Goal: Task Accomplishment & Management: Complete application form

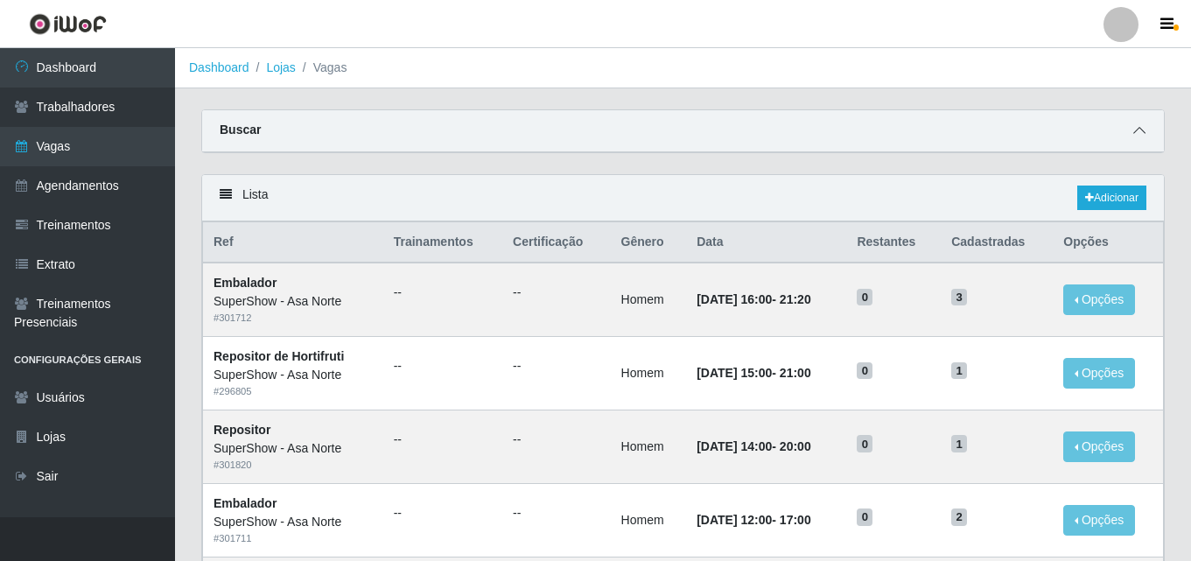
click at [1133, 133] on icon at bounding box center [1139, 130] width 12 height 12
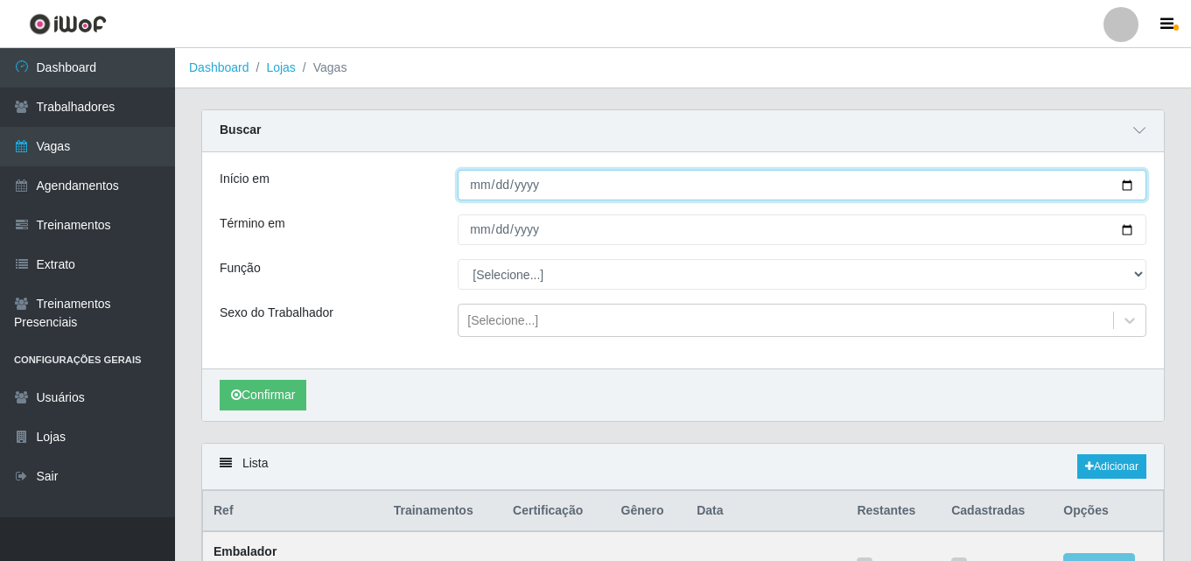
click at [1130, 182] on input "[DATE]" at bounding box center [802, 185] width 689 height 31
type input "[DATE]"
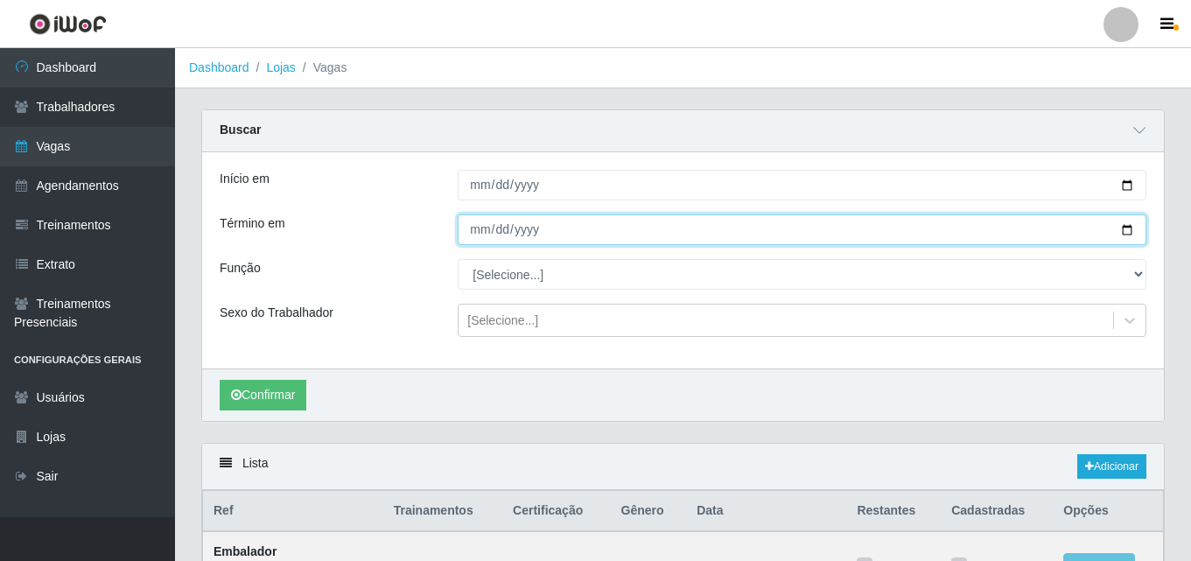
click at [1123, 232] on input "[DATE]" at bounding box center [802, 229] width 689 height 31
click at [1130, 228] on input "[DATE]" at bounding box center [802, 229] width 689 height 31
type input "[DATE]"
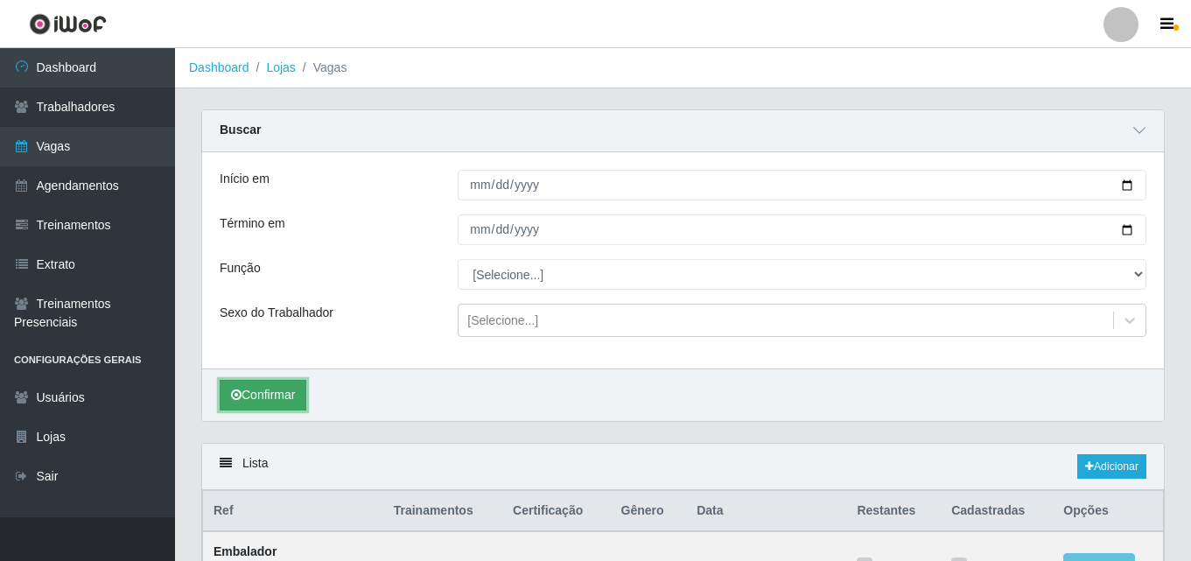
click at [269, 395] on button "Confirmar" at bounding box center [263, 395] width 87 height 31
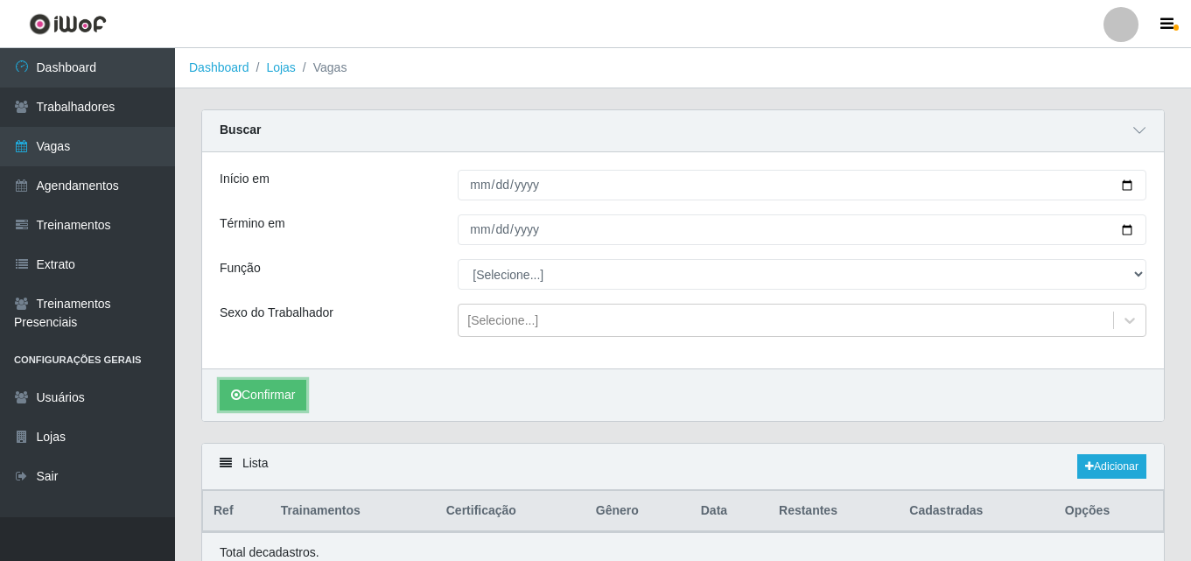
scroll to position [78, 0]
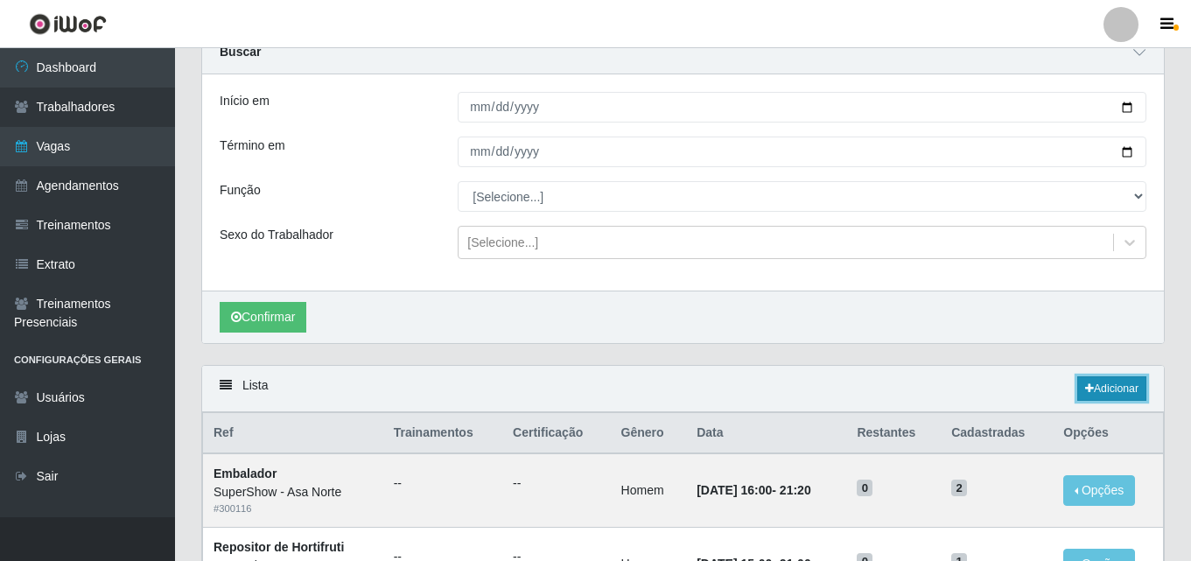
click at [1104, 387] on link "Adicionar" at bounding box center [1111, 388] width 69 height 24
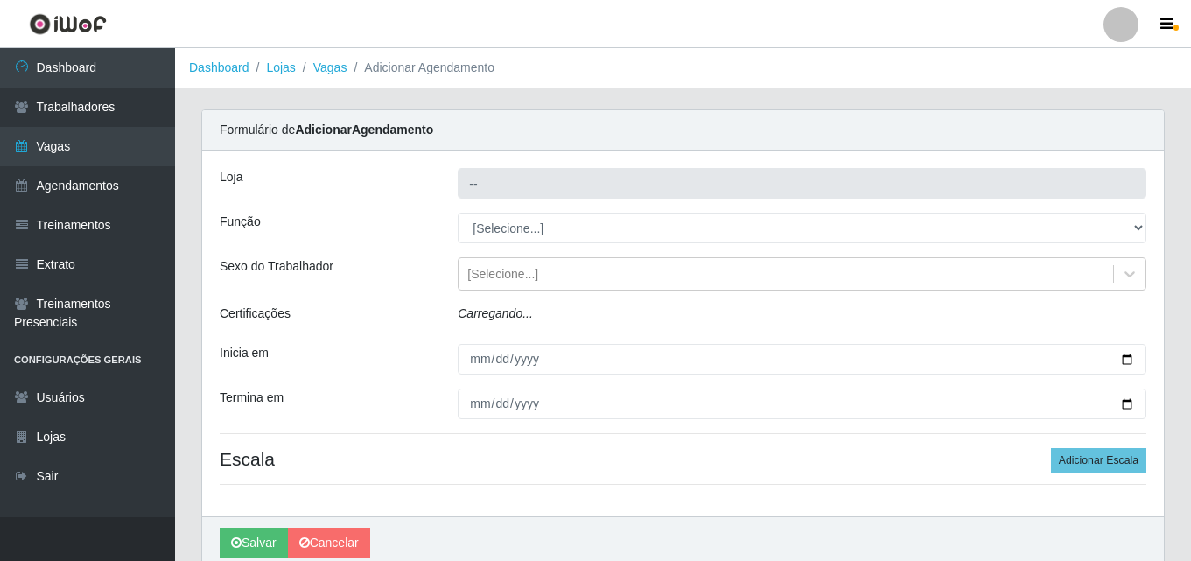
type input "SuperShow - Asa Norte"
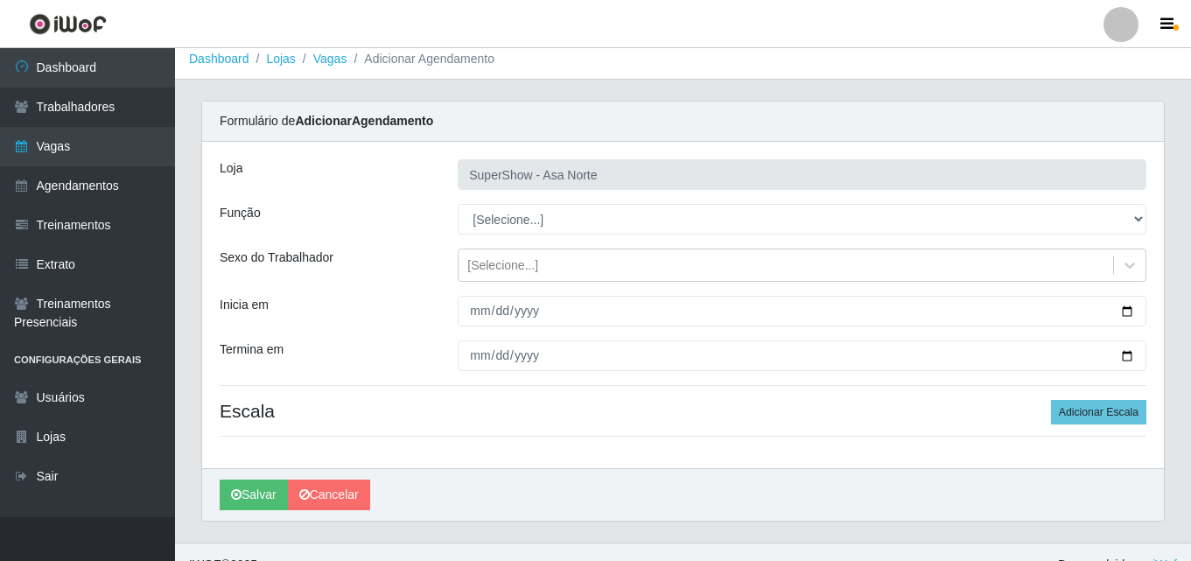
scroll to position [34, 0]
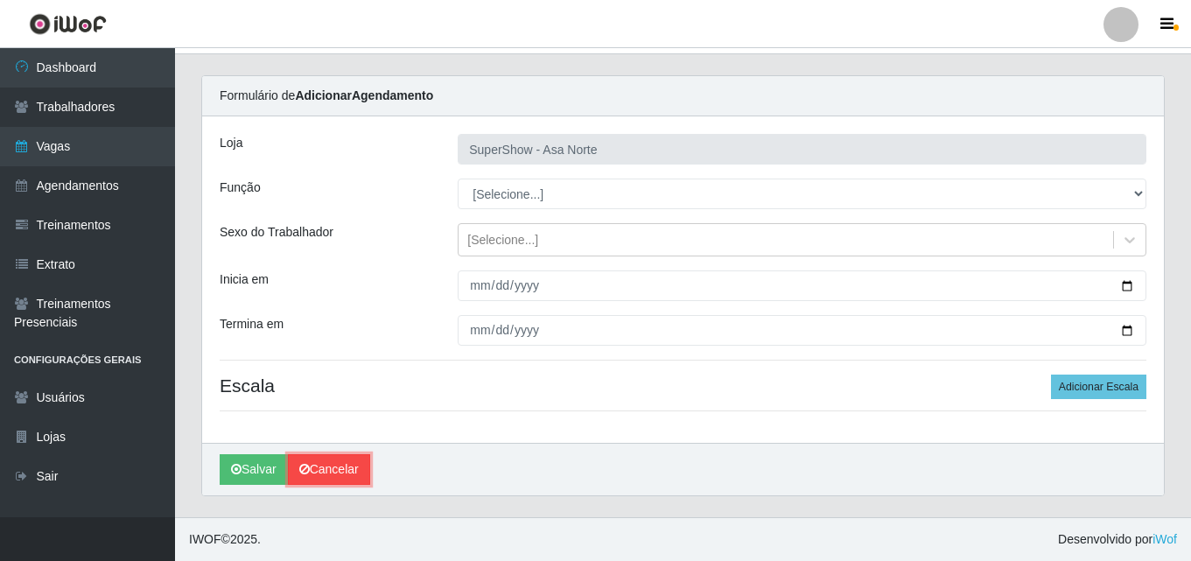
click at [346, 477] on link "Cancelar" at bounding box center [329, 469] width 82 height 31
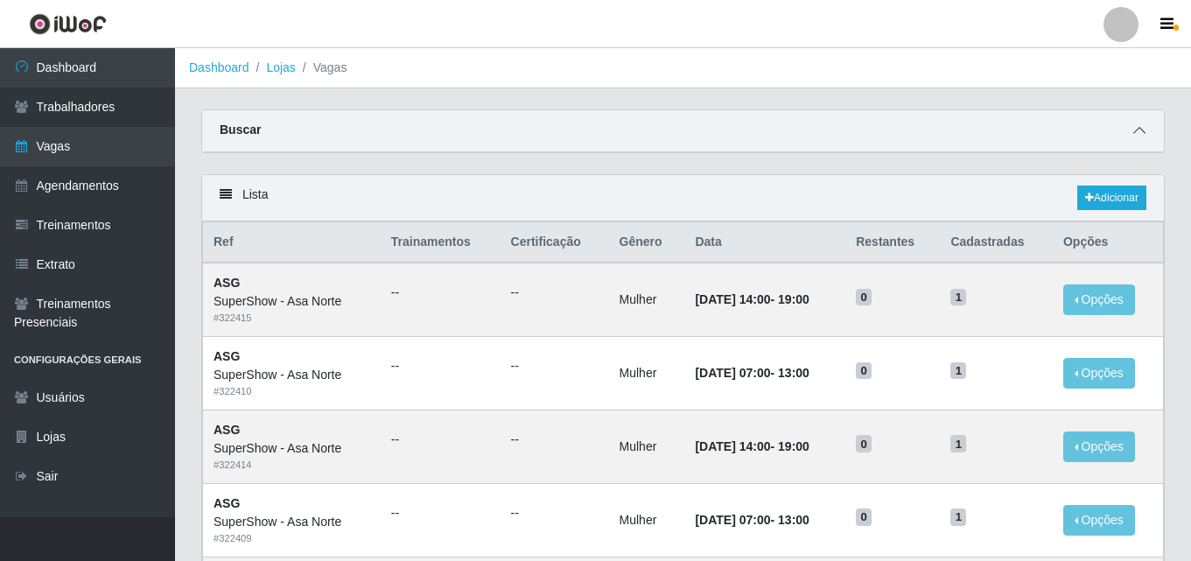
click at [1137, 136] on icon at bounding box center [1139, 130] width 12 height 12
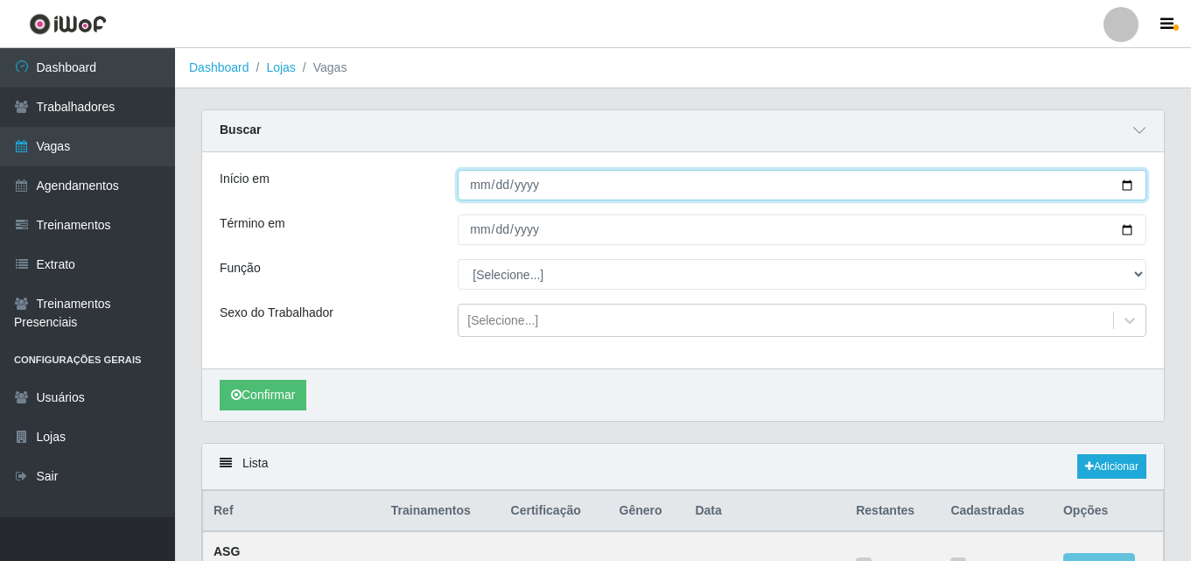
click at [1132, 183] on input "Início em" at bounding box center [802, 185] width 689 height 31
type input "[DATE]"
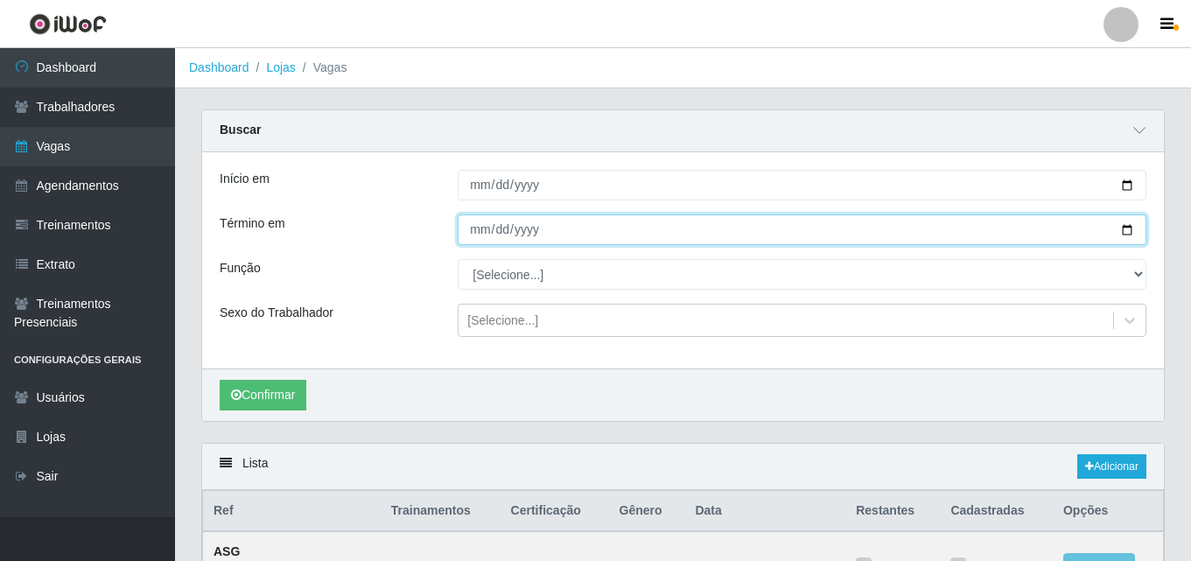
click at [1125, 227] on input "Término em" at bounding box center [802, 229] width 689 height 31
type input "[DATE]"
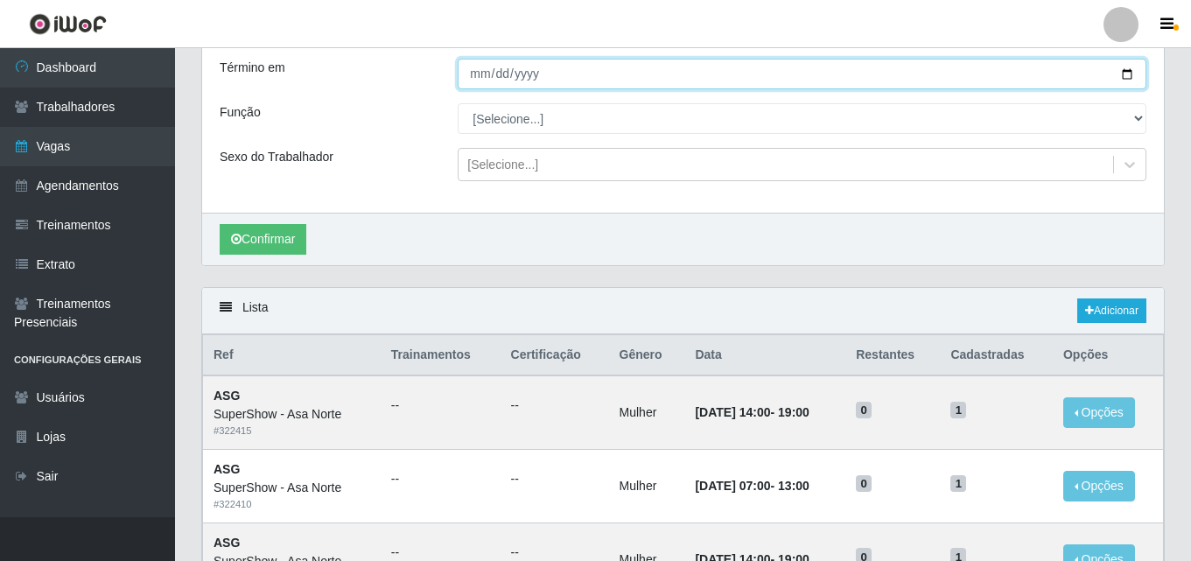
scroll to position [175, 0]
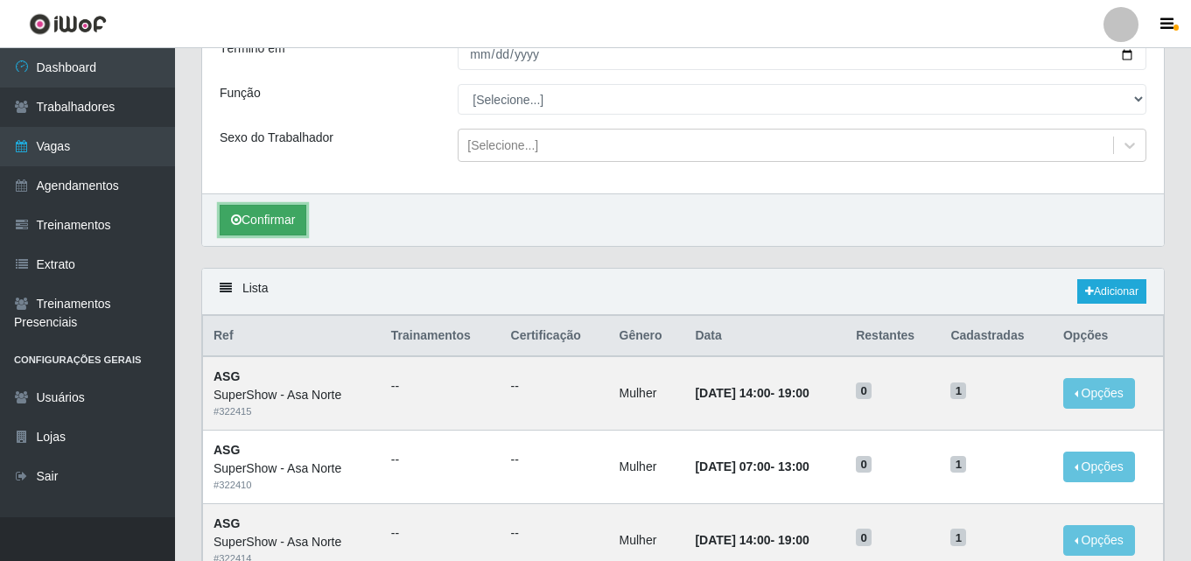
click at [274, 225] on button "Confirmar" at bounding box center [263, 220] width 87 height 31
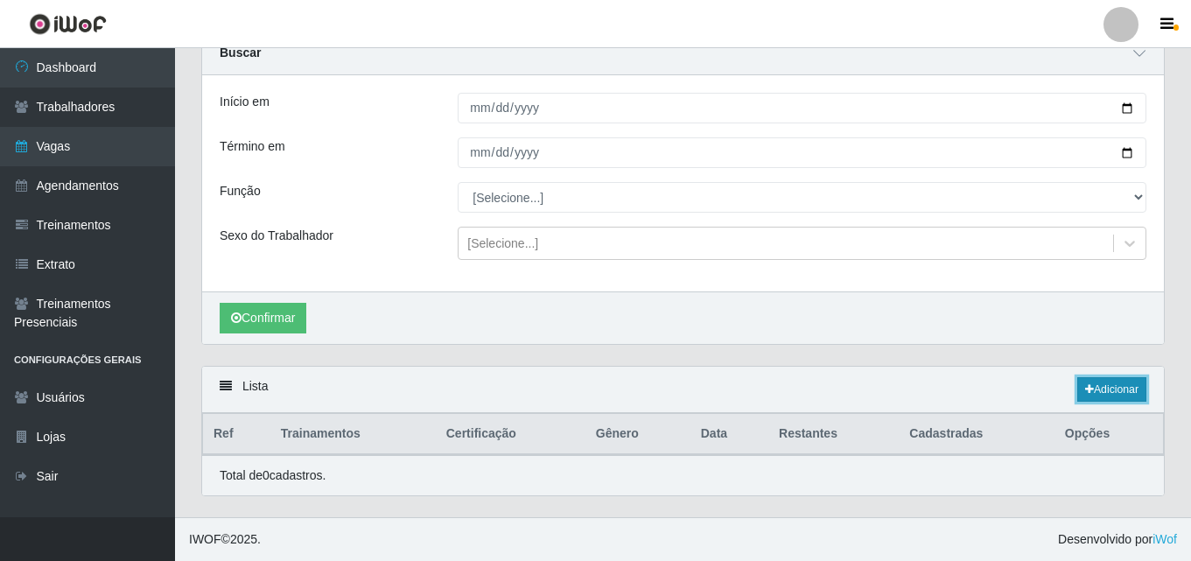
click at [1116, 392] on link "Adicionar" at bounding box center [1111, 389] width 69 height 24
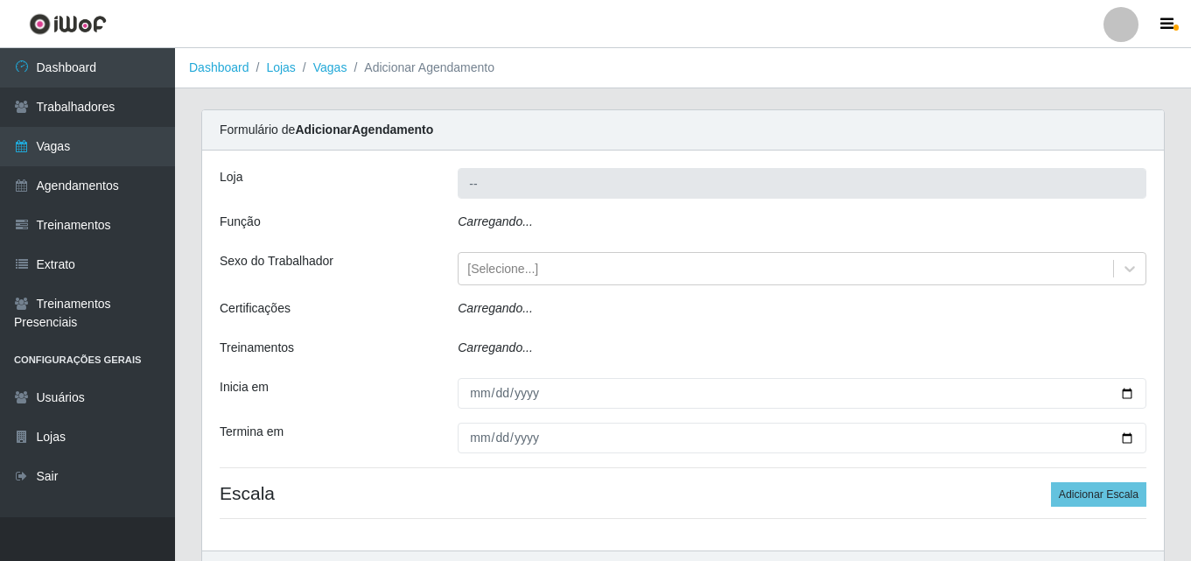
type input "SuperShow - Asa Norte"
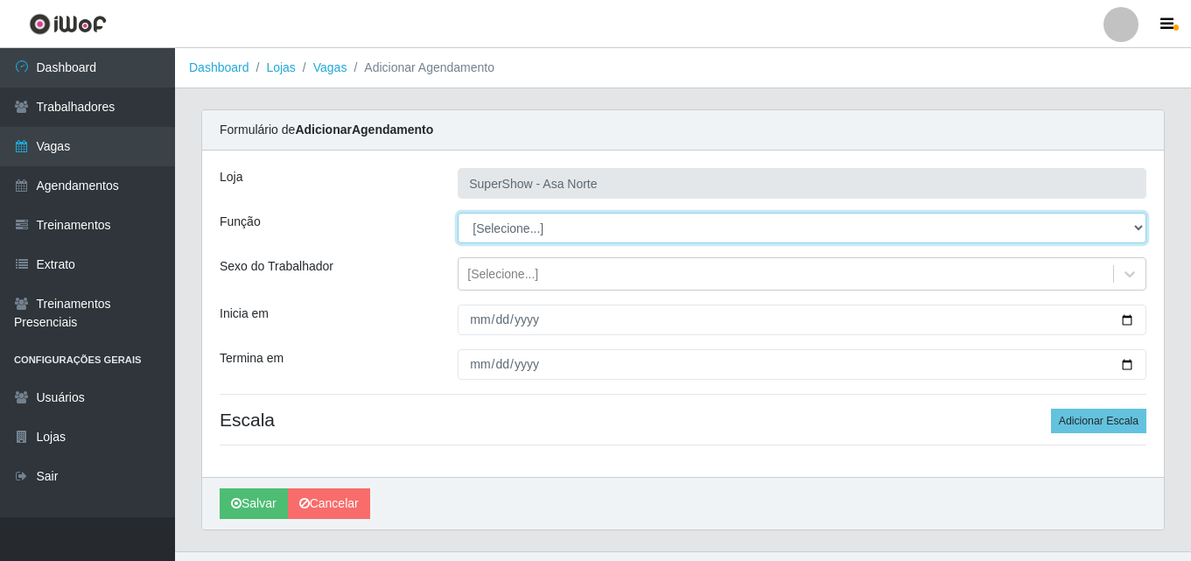
click at [514, 226] on select "[Selecione...] ASG ASG + ASG ++ Auxiliar de Depósito Auxiliar de Depósito + Aux…" at bounding box center [802, 228] width 689 height 31
select select "78"
click at [458, 213] on select "[Selecione...] ASG ASG + ASG ++ Auxiliar de Depósito Auxiliar de Depósito + Aux…" at bounding box center [802, 228] width 689 height 31
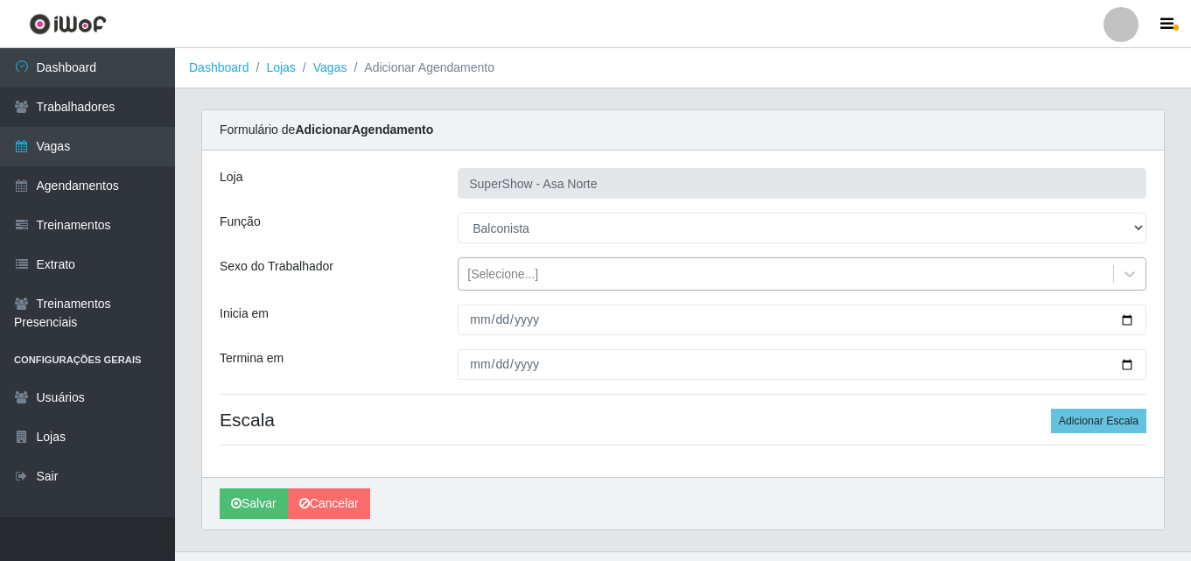
click at [542, 271] on div "[Selecione...]" at bounding box center [785, 274] width 654 height 29
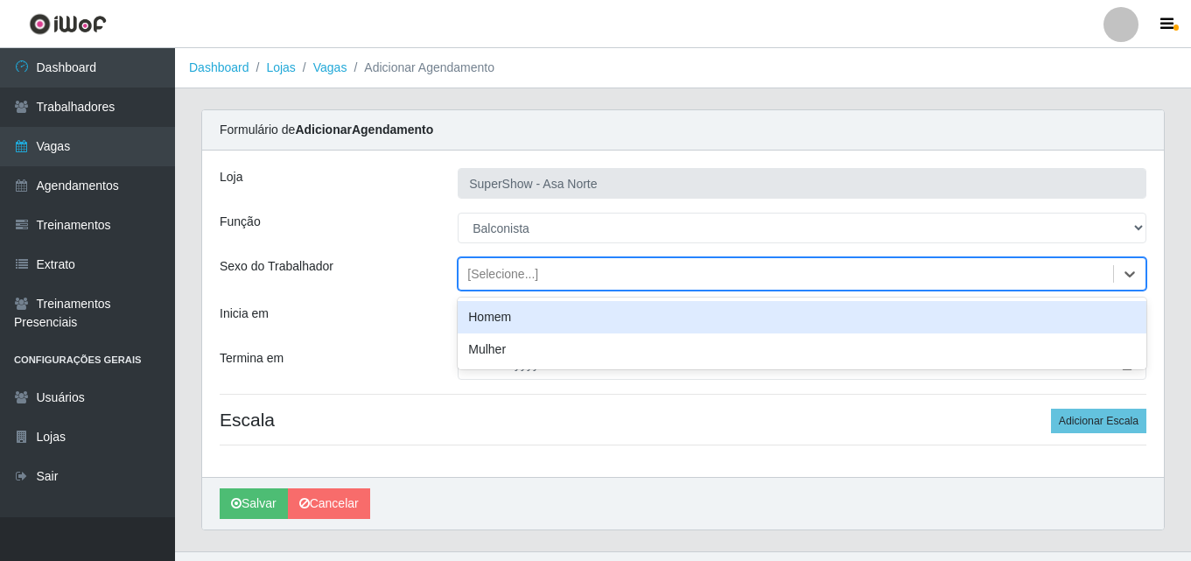
click at [503, 319] on div "Homem" at bounding box center [802, 317] width 689 height 32
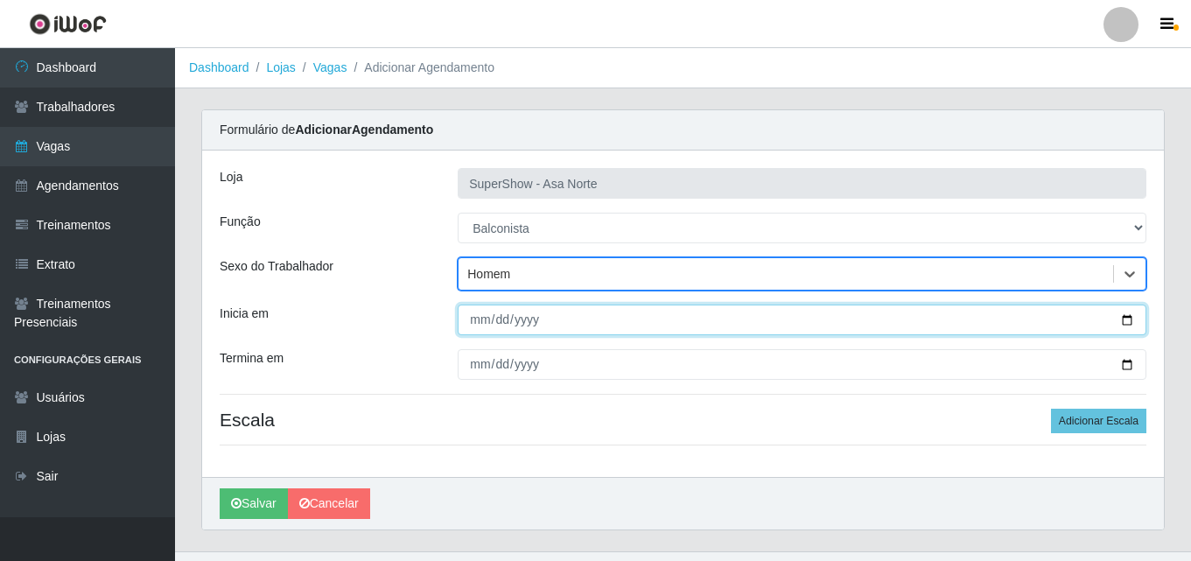
click at [479, 318] on input "Inicia em" at bounding box center [802, 319] width 689 height 31
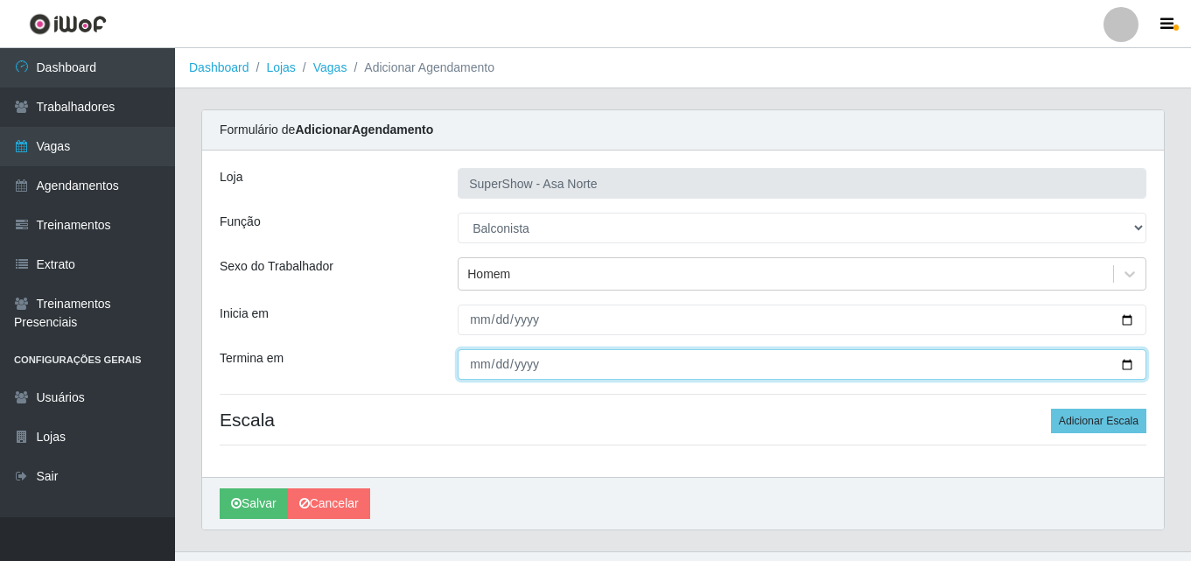
click at [478, 362] on input "Termina em" at bounding box center [802, 364] width 689 height 31
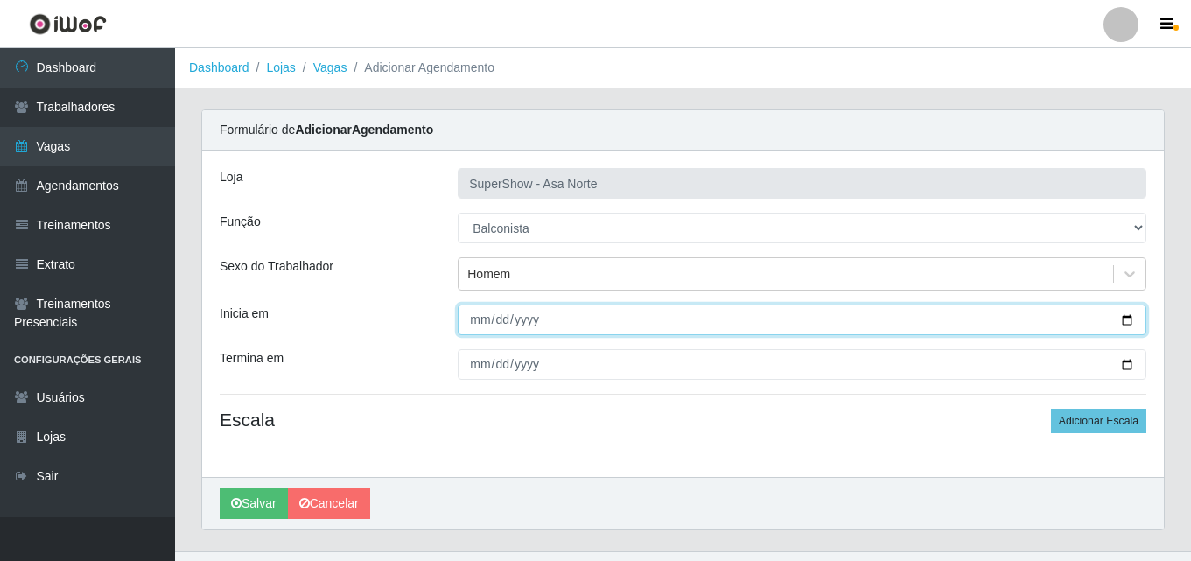
click at [481, 321] on input "Inicia em" at bounding box center [802, 319] width 689 height 31
click at [499, 324] on input "Inicia em" at bounding box center [802, 319] width 689 height 31
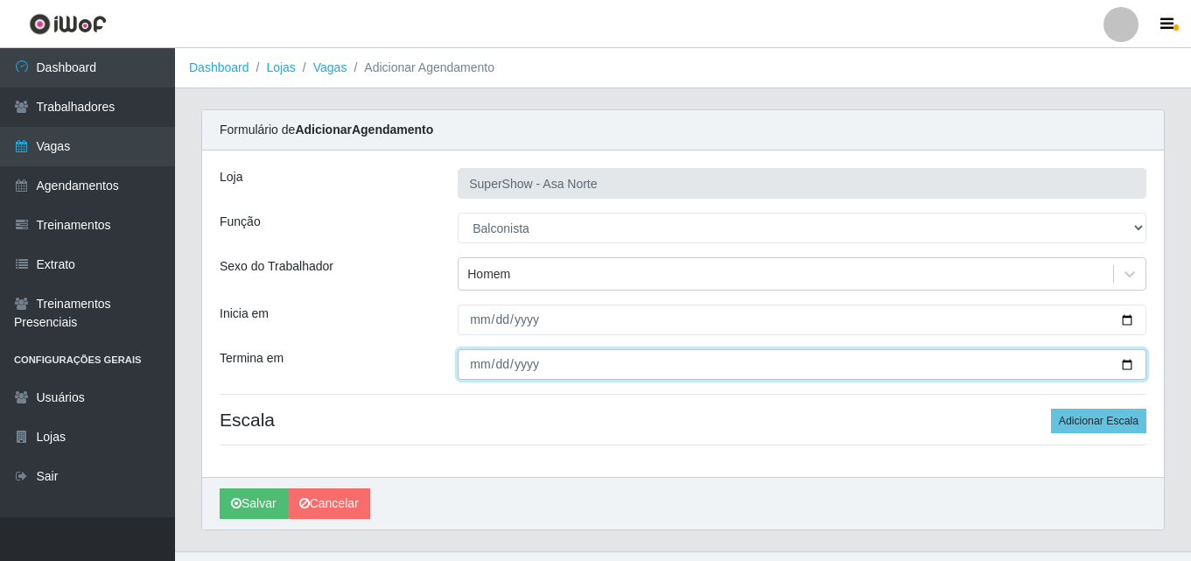
drag, startPoint x: 500, startPoint y: 367, endPoint x: 544, endPoint y: 365, distance: 44.7
click at [502, 367] on input "Termina em" at bounding box center [802, 364] width 689 height 31
click at [545, 365] on input "Termina em" at bounding box center [802, 364] width 689 height 31
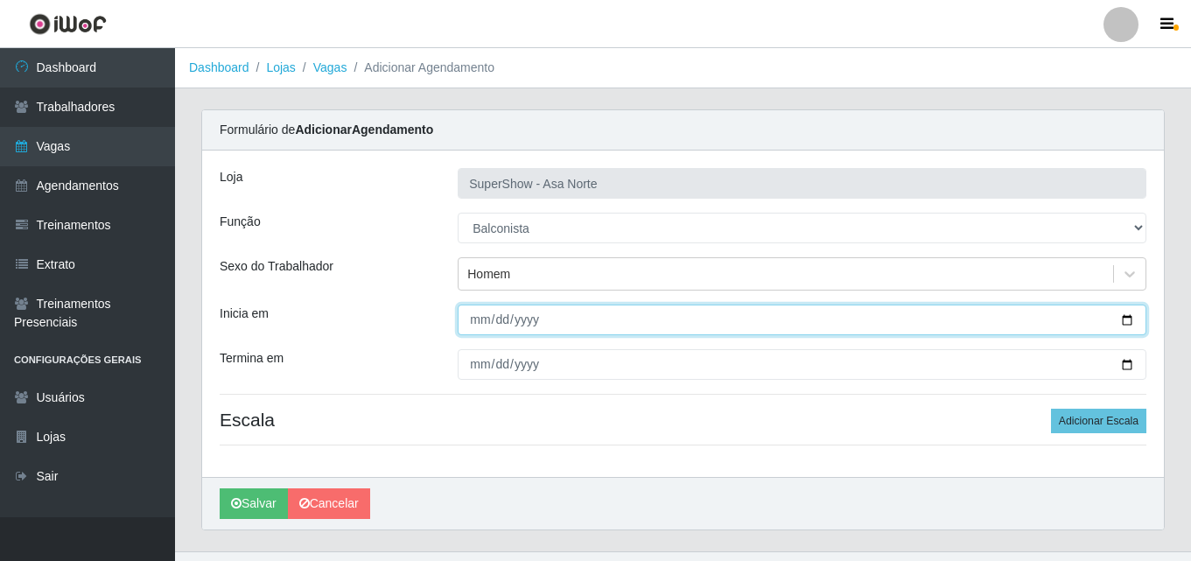
click at [528, 315] on input "Inicia em" at bounding box center [802, 319] width 689 height 31
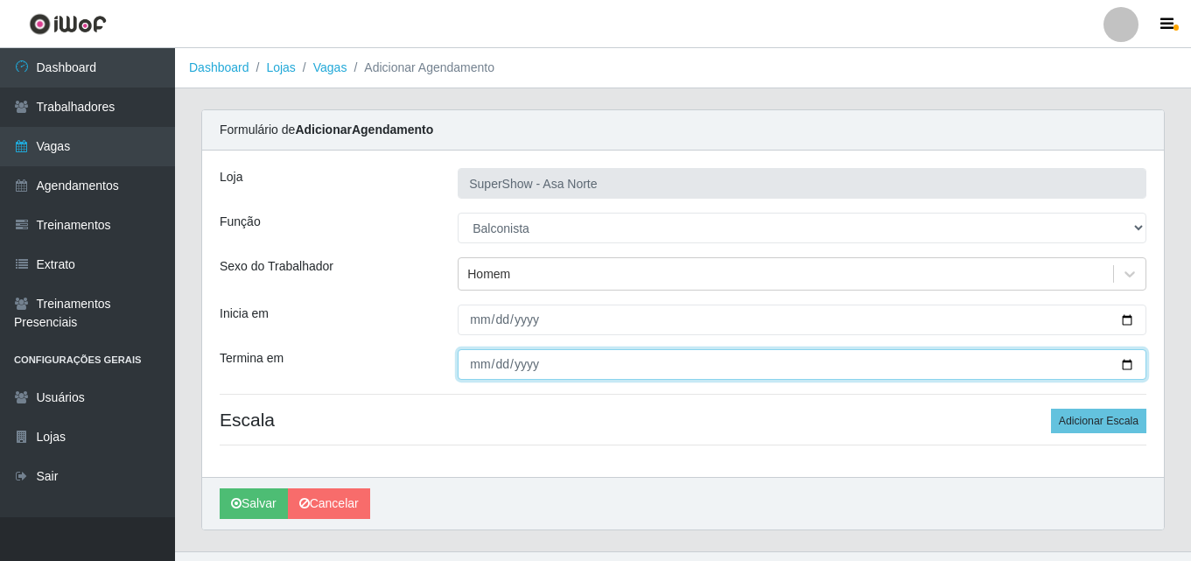
click at [525, 371] on input "Termina em" at bounding box center [802, 364] width 689 height 31
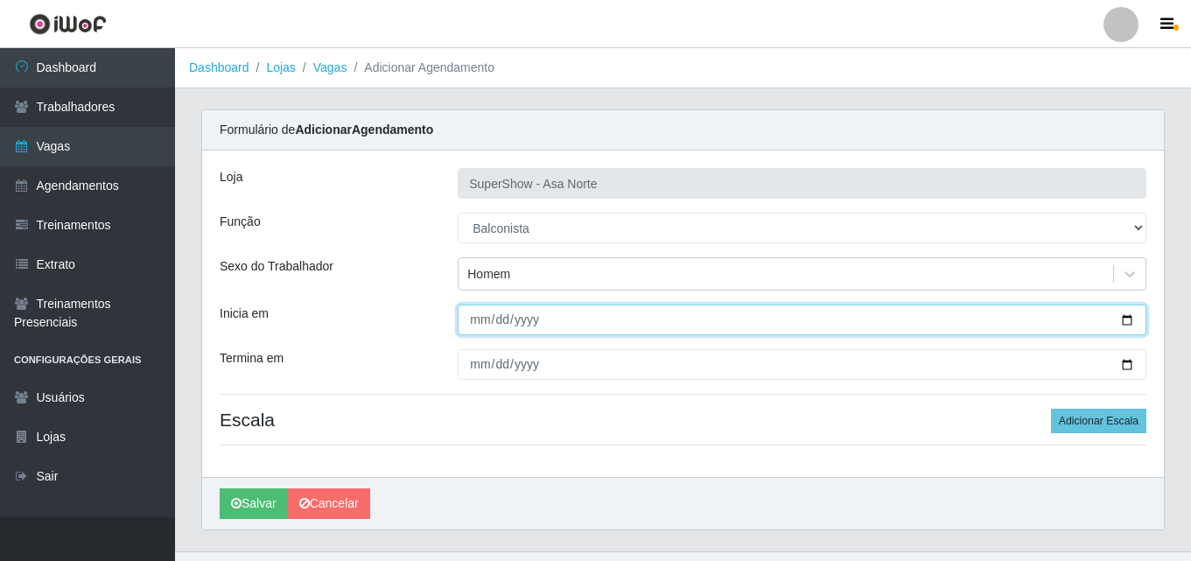
drag, startPoint x: 476, startPoint y: 318, endPoint x: 481, endPoint y: 351, distance: 33.7
click at [476, 318] on input "Inicia em" at bounding box center [802, 319] width 689 height 31
click at [475, 320] on input "[DATE]" at bounding box center [802, 319] width 689 height 31
type input "[DATE]"
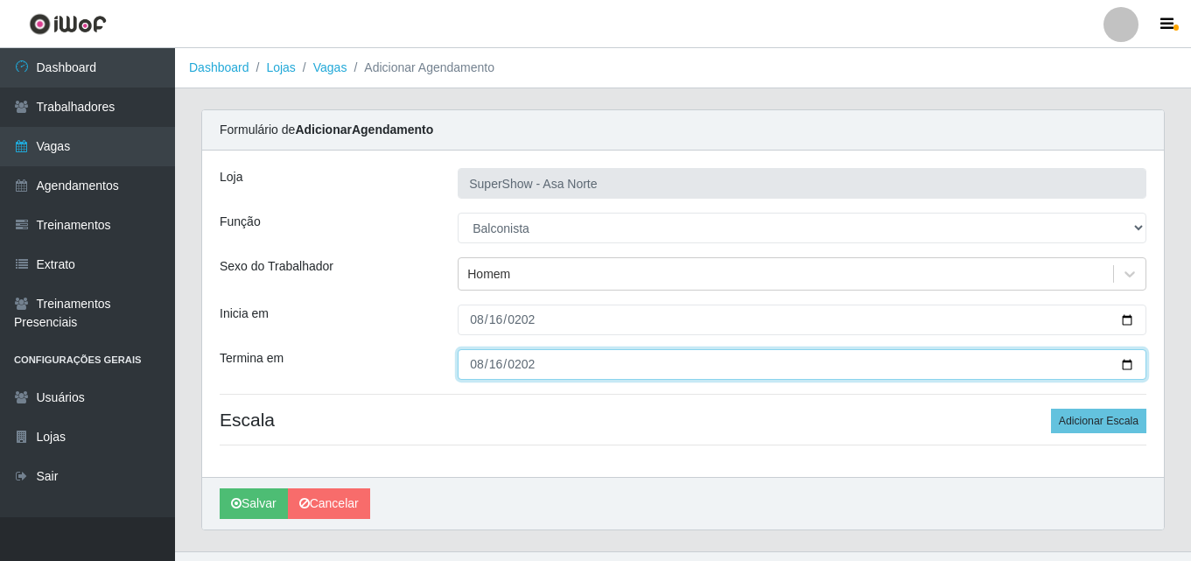
type input "[DATE]"
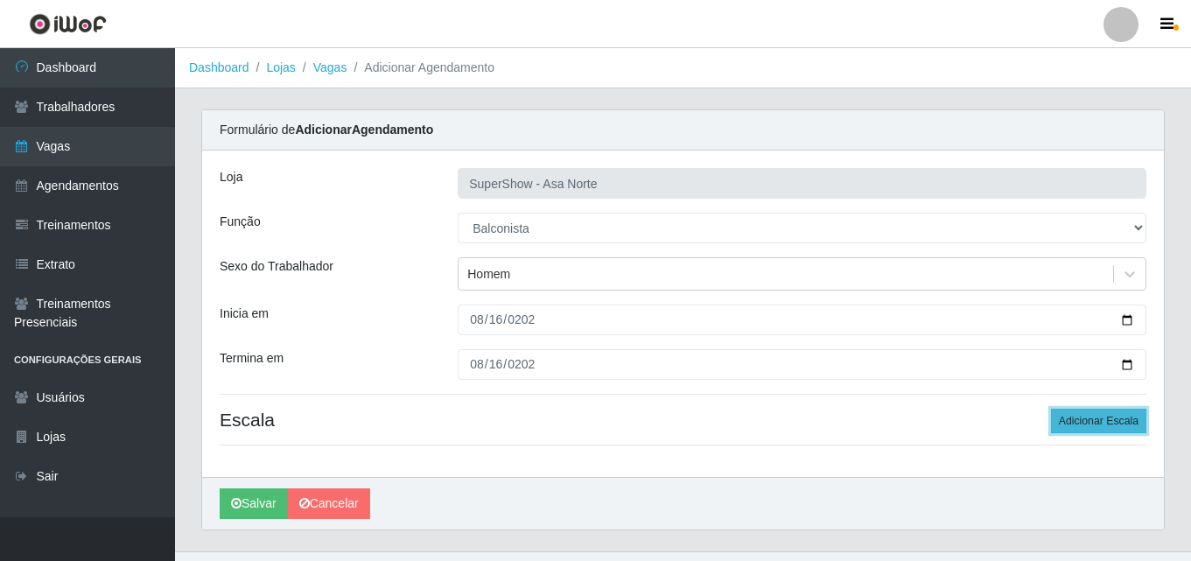
click at [1088, 421] on button "Adicionar Escala" at bounding box center [1098, 421] width 95 height 24
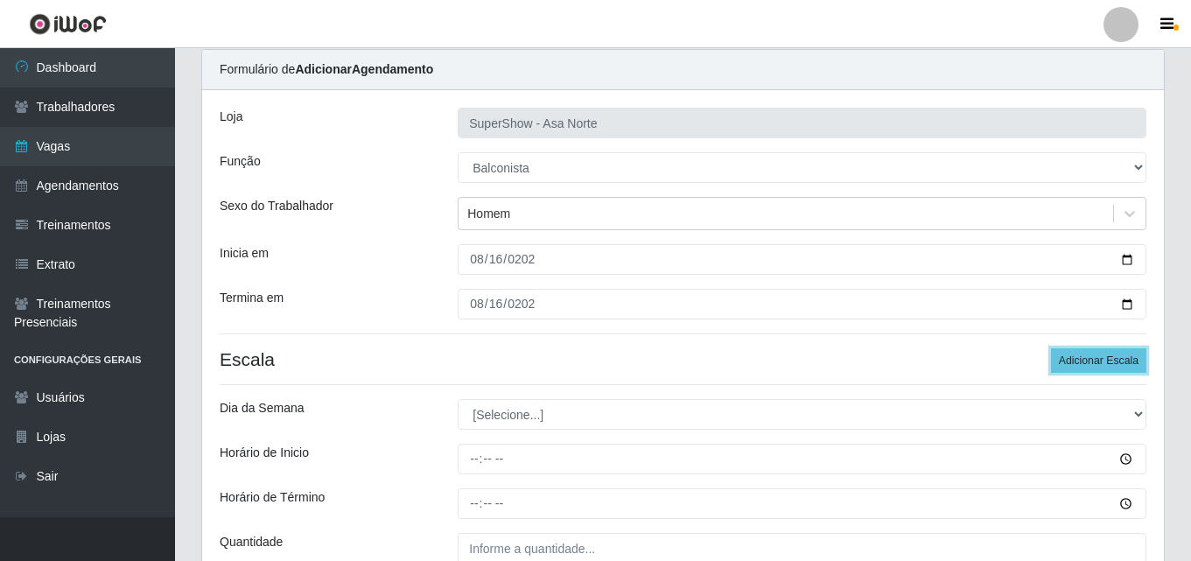
scroll to position [87, 0]
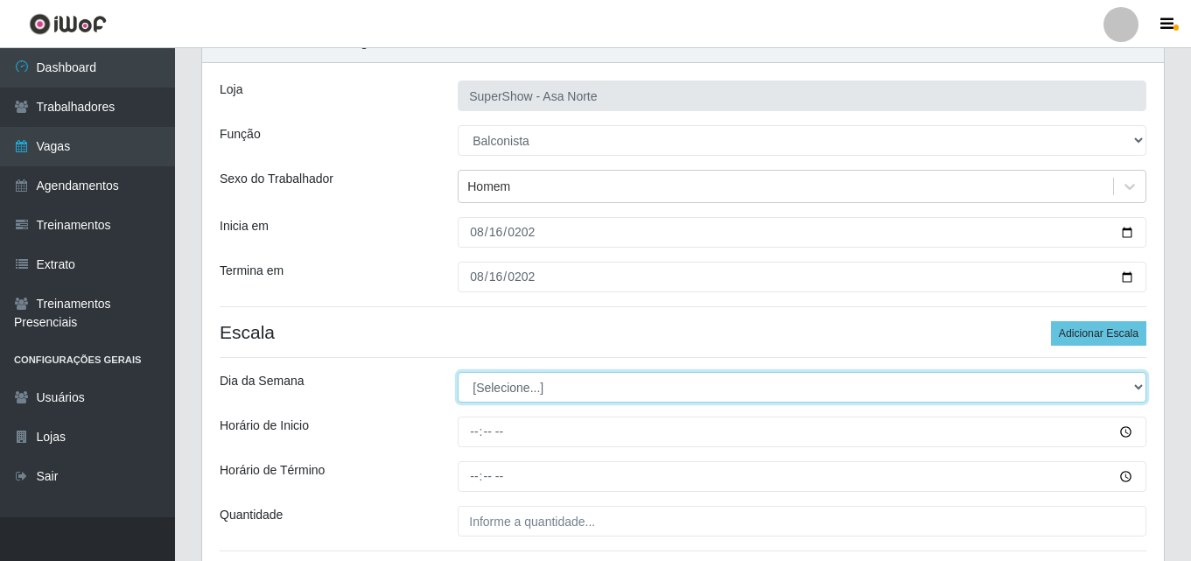
click at [578, 385] on select "[Selecione...] Segunda Terça Quarta Quinta Sexta Sábado Domingo" at bounding box center [802, 387] width 689 height 31
select select "6"
click at [458, 372] on select "[Selecione...] Segunda Terça Quarta Quinta Sexta Sábado Domingo" at bounding box center [802, 387] width 689 height 31
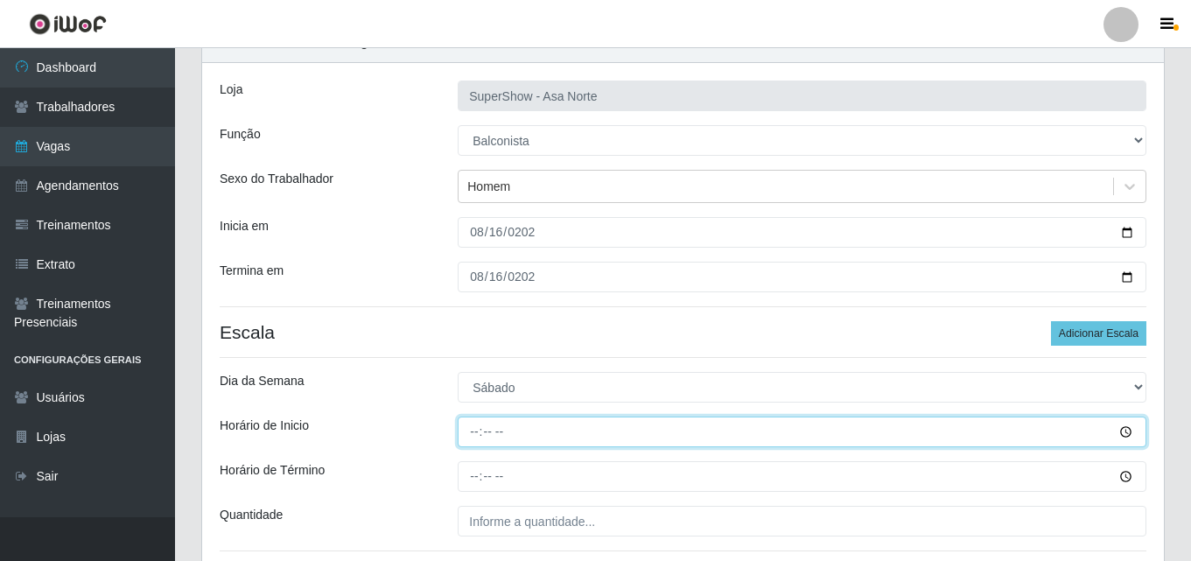
click at [478, 432] on input "Horário de Inicio" at bounding box center [802, 431] width 689 height 31
type input "07:00"
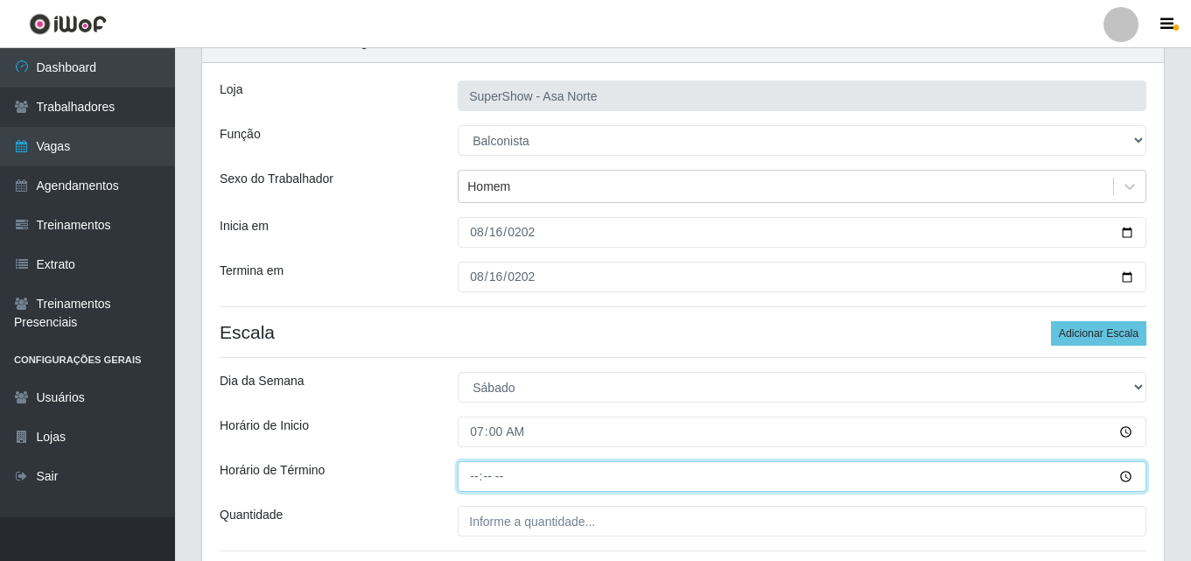
type input "13:00"
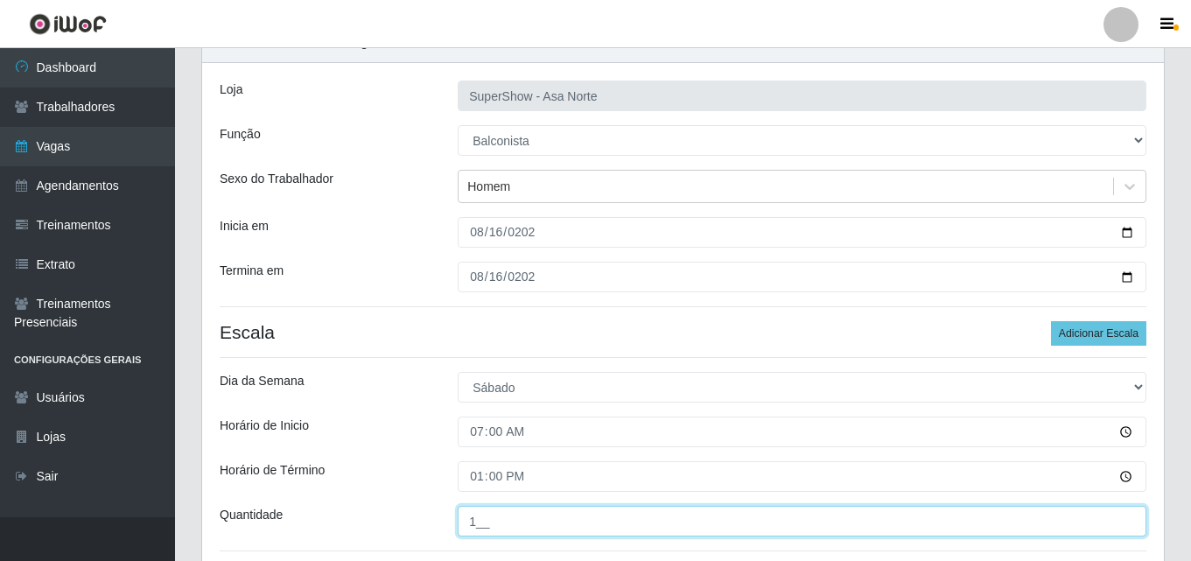
type input "1__"
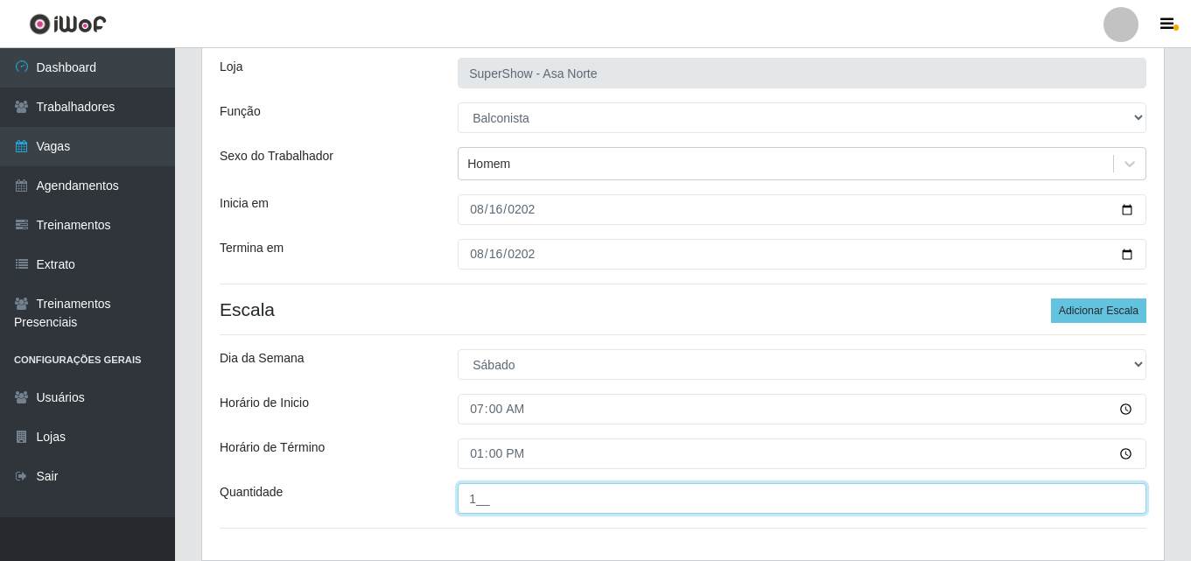
scroll to position [140, 0]
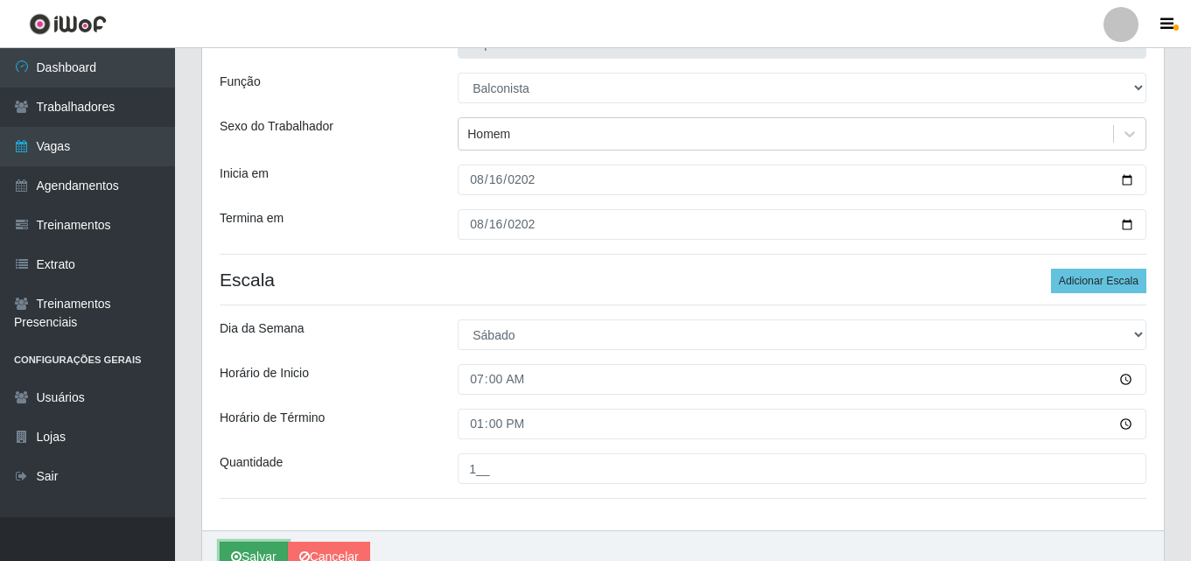
click at [269, 549] on button "Salvar" at bounding box center [254, 557] width 68 height 31
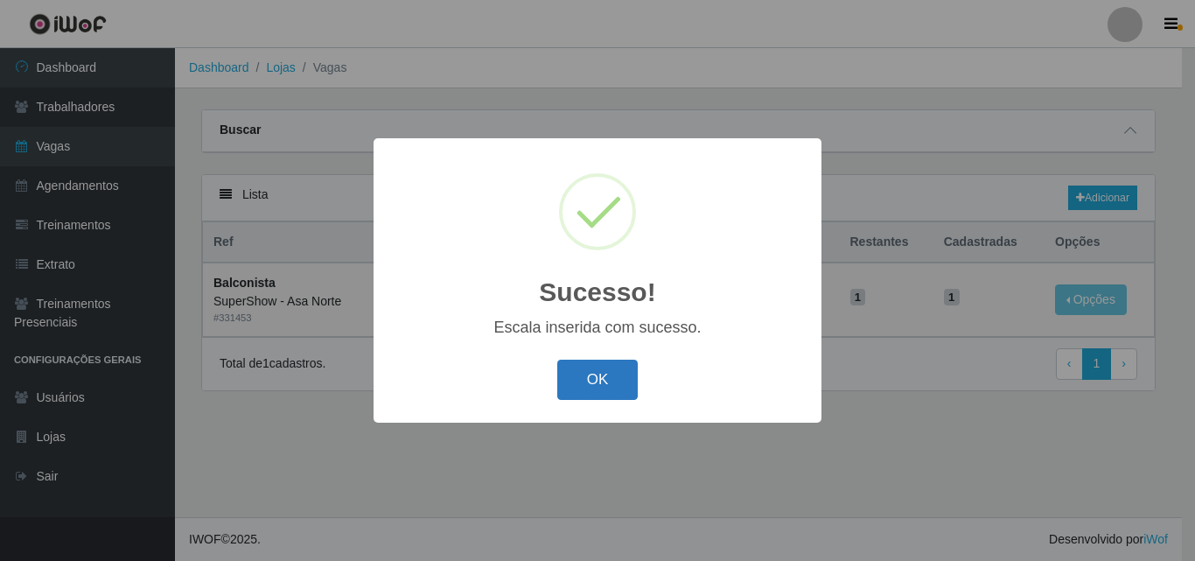
click at [613, 384] on button "OK" at bounding box center [597, 380] width 81 height 41
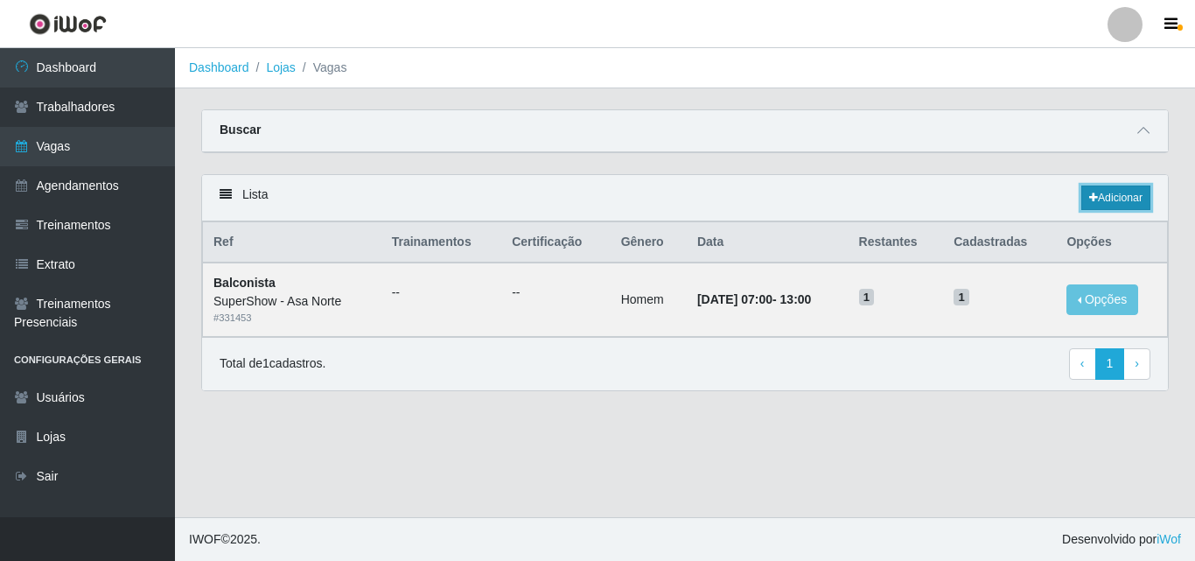
click at [1108, 194] on link "Adicionar" at bounding box center [1115, 197] width 69 height 24
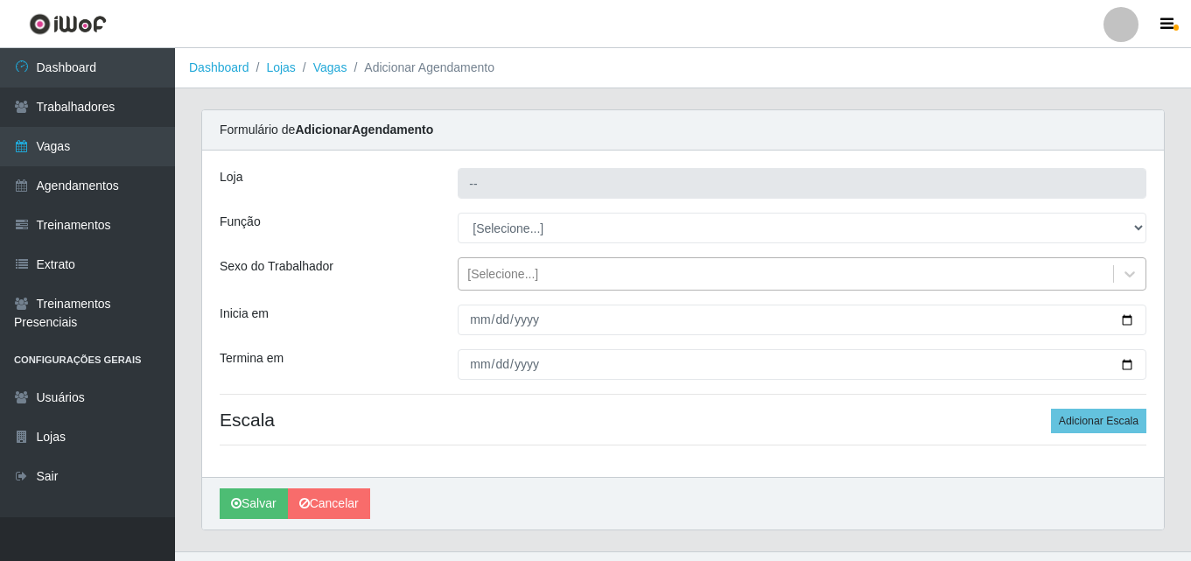
type input "SuperShow - Asa Norte"
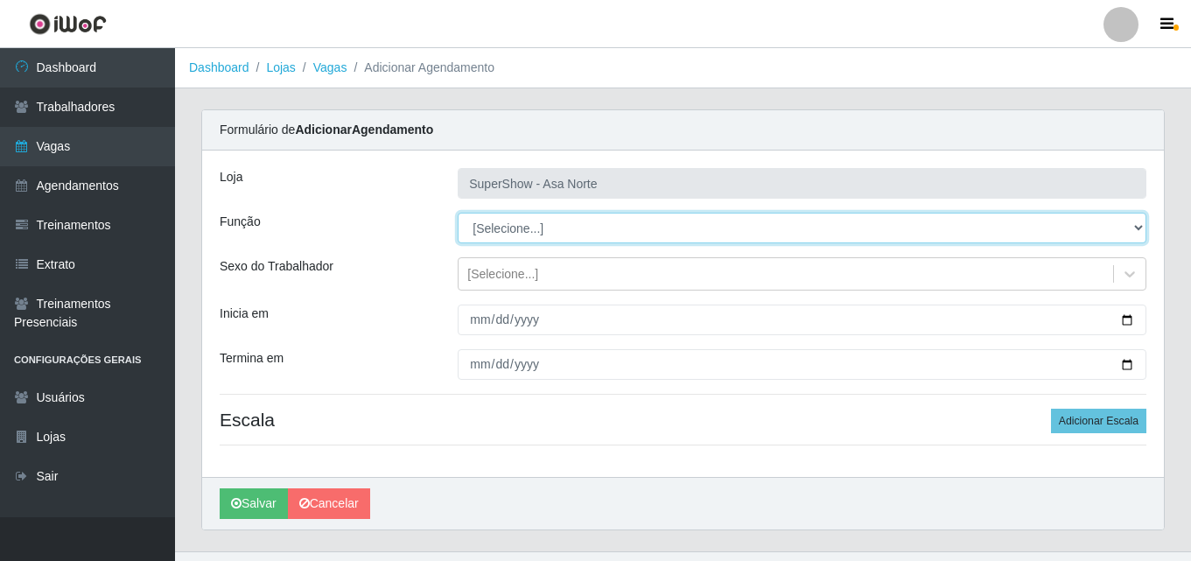
click at [536, 221] on select "[Selecione...] ASG ASG + ASG ++ Auxiliar de Depósito Auxiliar de Depósito + Aux…" at bounding box center [802, 228] width 689 height 31
select select "78"
click at [458, 213] on select "[Selecione...] ASG ASG + ASG ++ Auxiliar de Depósito Auxiliar de Depósito + Aux…" at bounding box center [802, 228] width 689 height 31
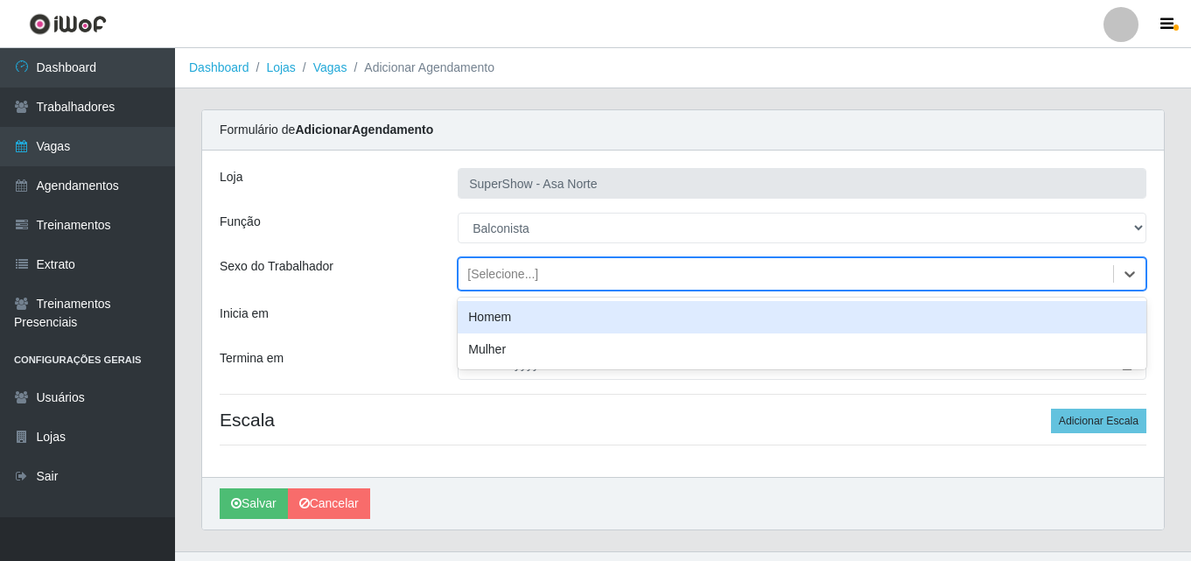
click at [512, 269] on div "[Selecione...]" at bounding box center [502, 274] width 71 height 18
drag, startPoint x: 509, startPoint y: 316, endPoint x: 500, endPoint y: 319, distance: 10.2
click at [509, 317] on div "Homem" at bounding box center [802, 317] width 689 height 32
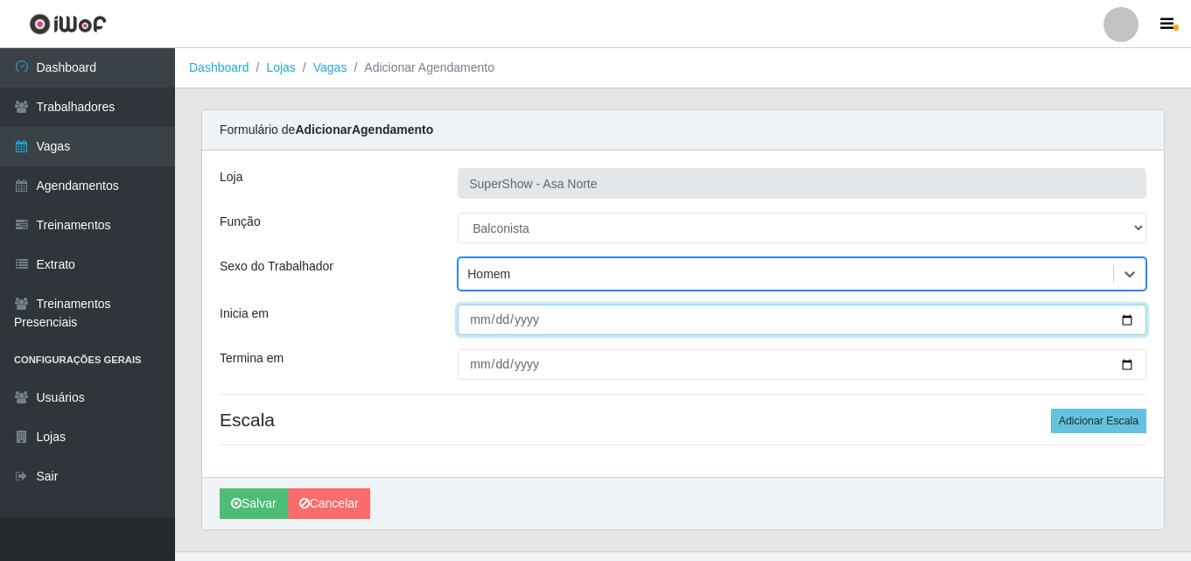
click at [478, 321] on input "Inicia em" at bounding box center [802, 319] width 689 height 31
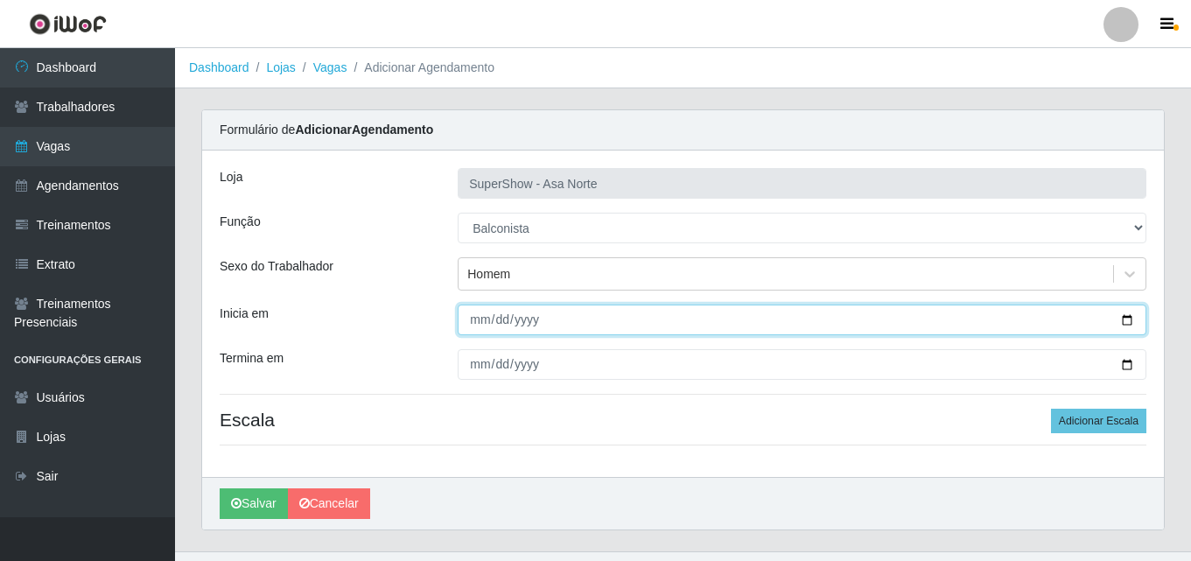
type input "[PHONE_NUMBER]"
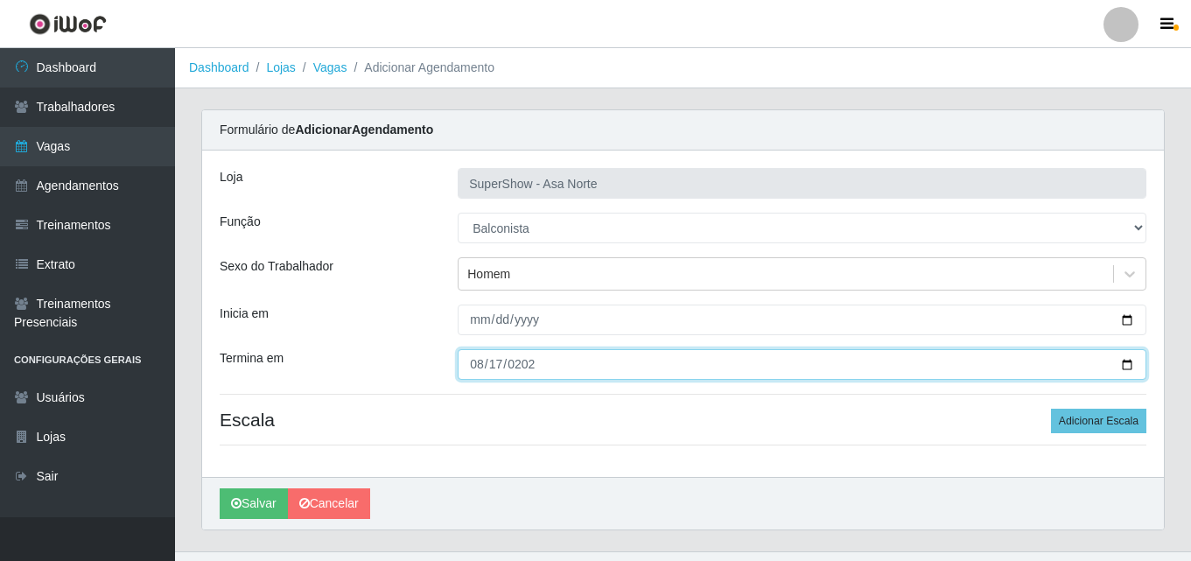
type input "[DATE]"
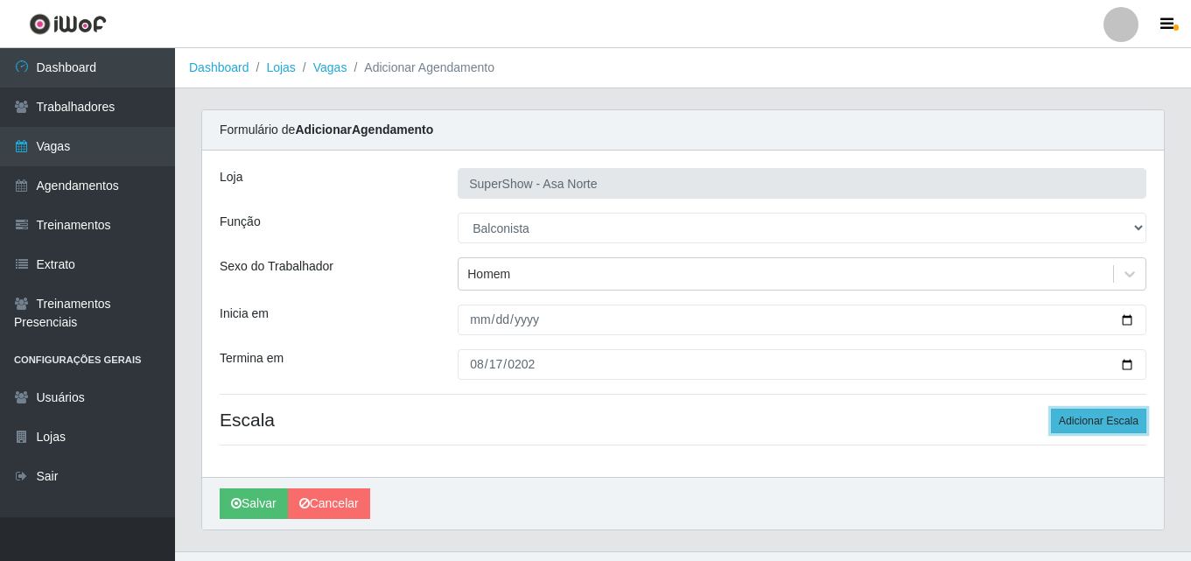
click at [1067, 415] on button "Adicionar Escala" at bounding box center [1098, 421] width 95 height 24
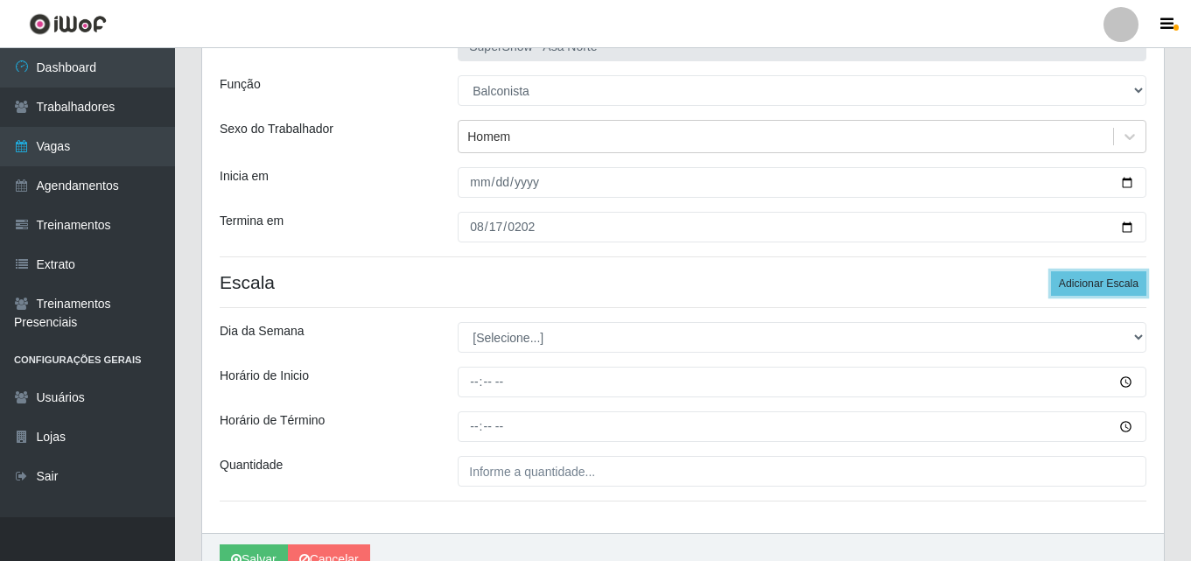
scroll to position [175, 0]
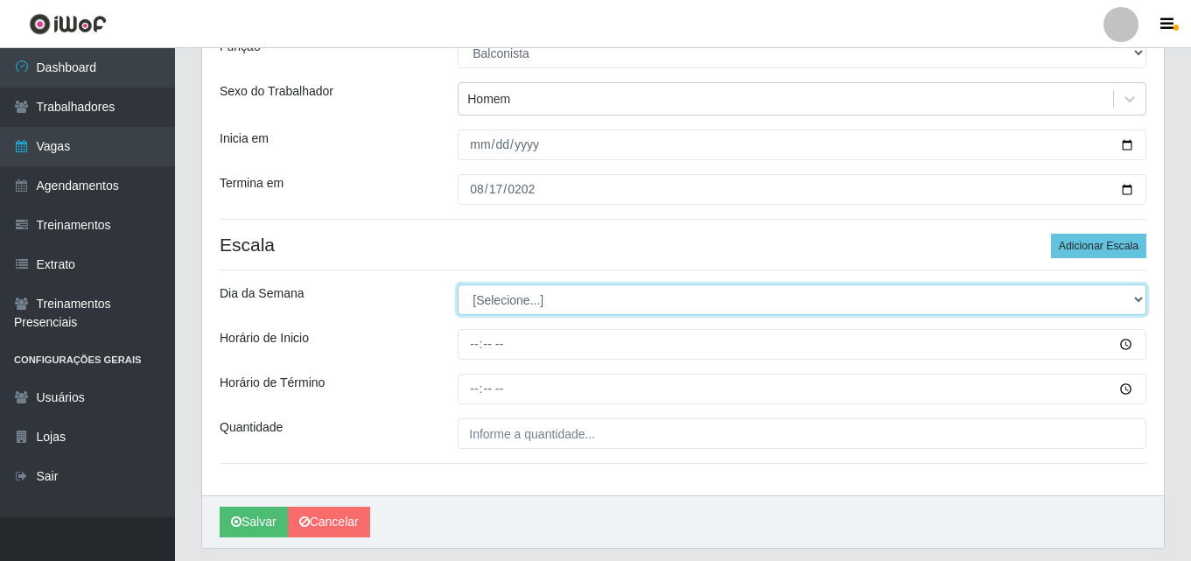
click at [549, 298] on select "[Selecione...] Segunda Terça Quarta Quinta Sexta Sábado Domingo" at bounding box center [802, 299] width 689 height 31
select select "0"
click at [458, 284] on select "[Selecione...] Segunda Terça Quarta Quinta Sexta Sábado Domingo" at bounding box center [802, 299] width 689 height 31
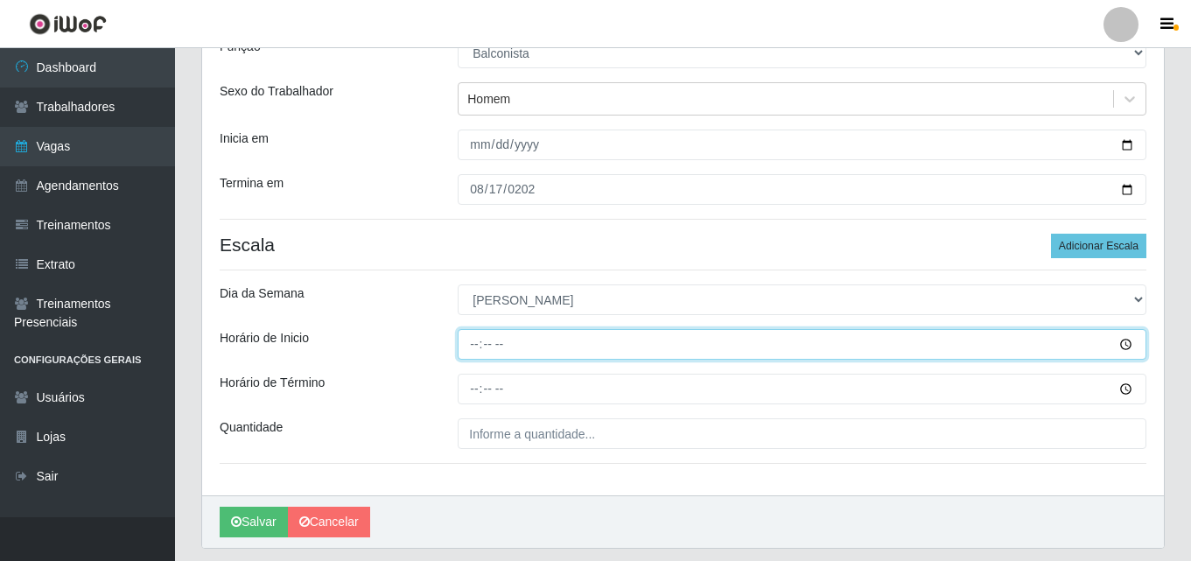
click at [479, 343] on input "Horário de Inicio" at bounding box center [802, 344] width 689 height 31
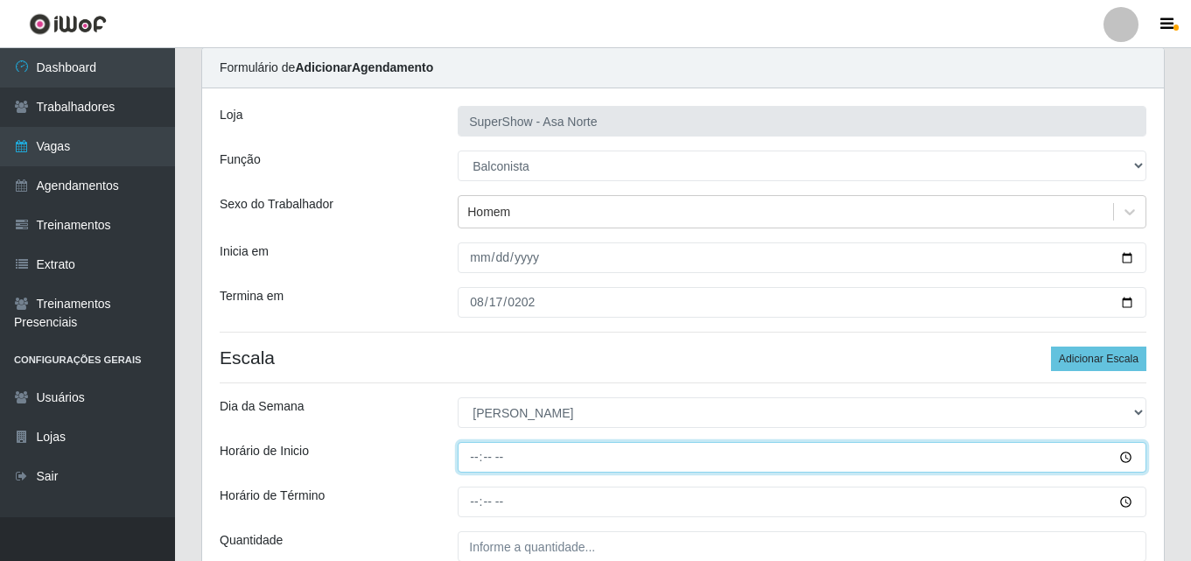
scroll to position [87, 0]
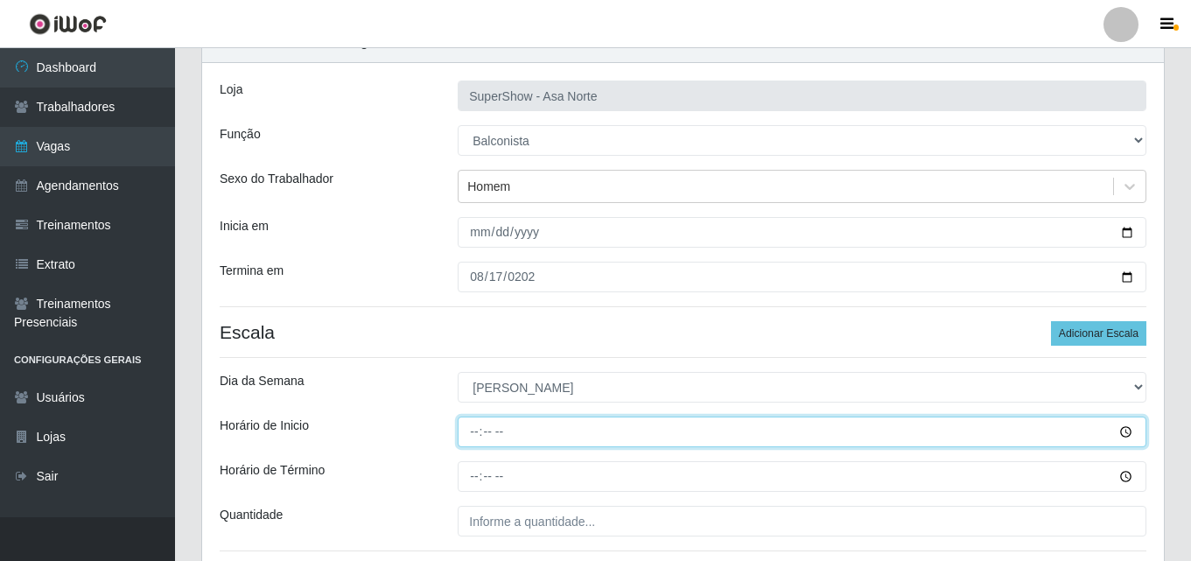
type input "08:00"
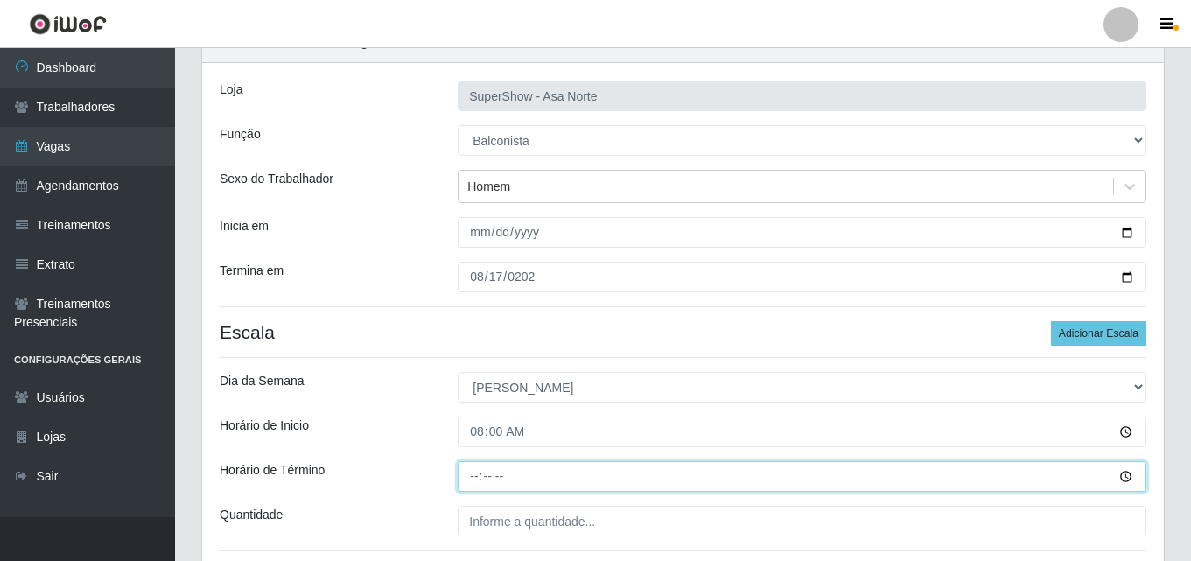
drag, startPoint x: 475, startPoint y: 472, endPoint x: 489, endPoint y: 491, distance: 23.8
click at [476, 473] on input "Horário de Término" at bounding box center [802, 476] width 689 height 31
type input "14:00"
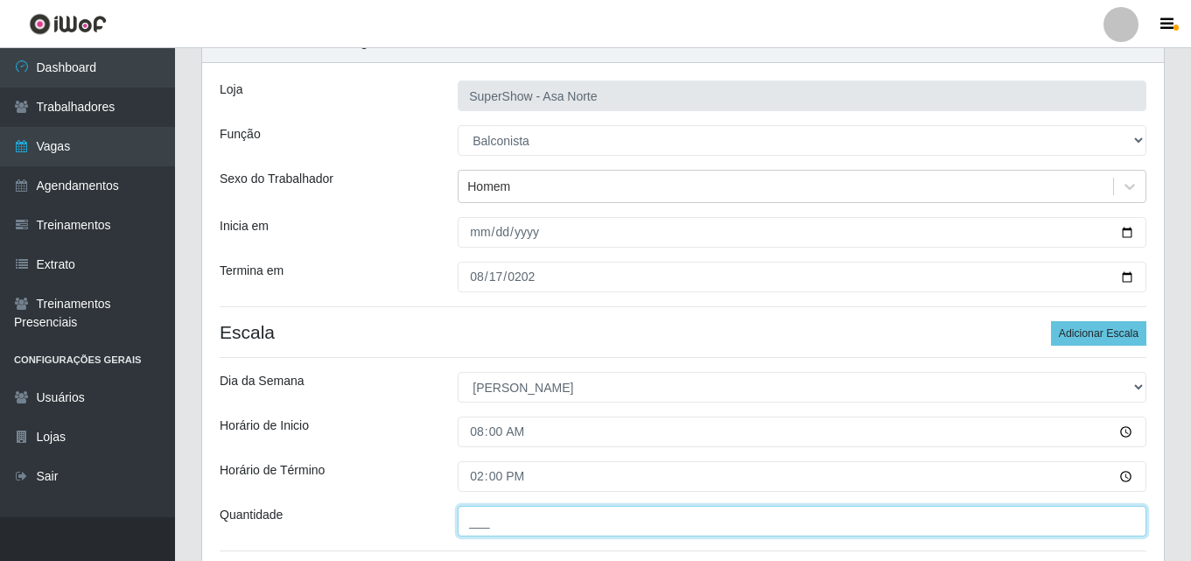
click at [493, 523] on input "___" at bounding box center [802, 521] width 689 height 31
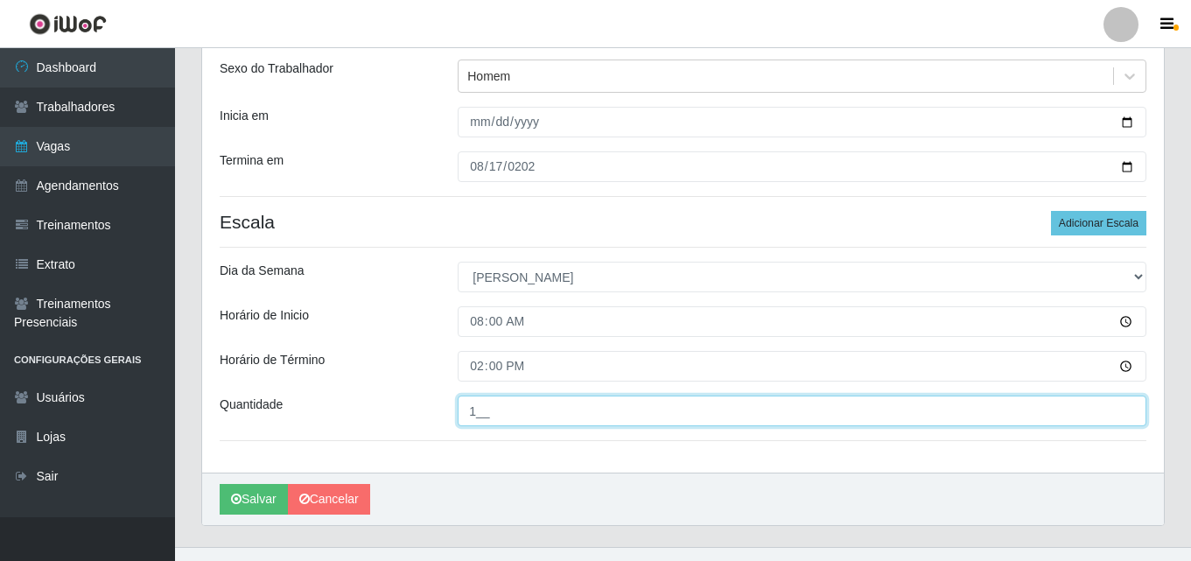
scroll to position [227, 0]
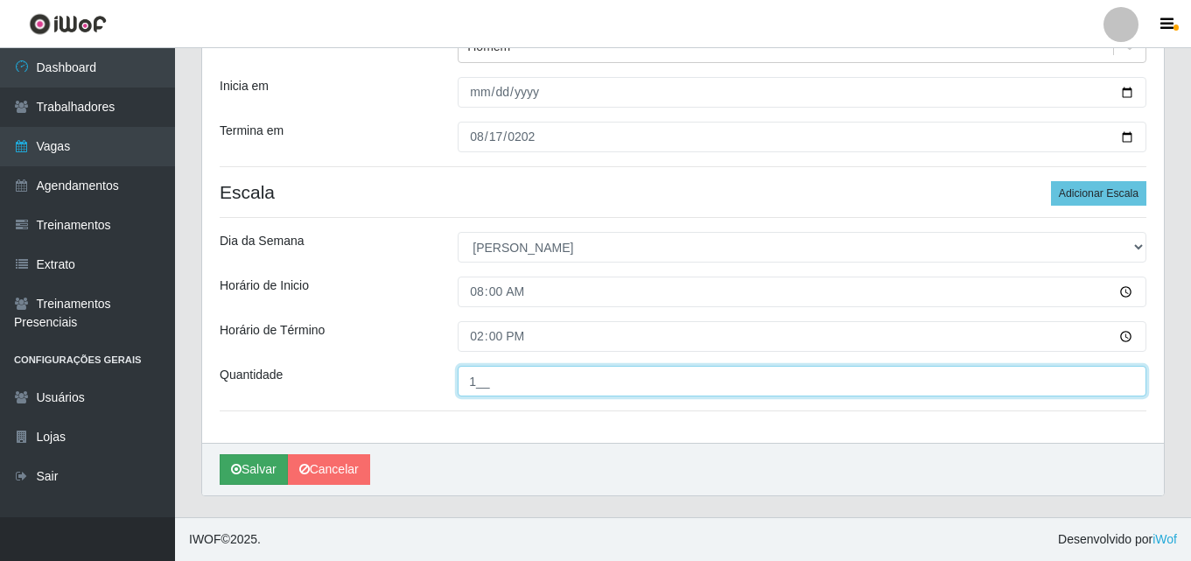
type input "1__"
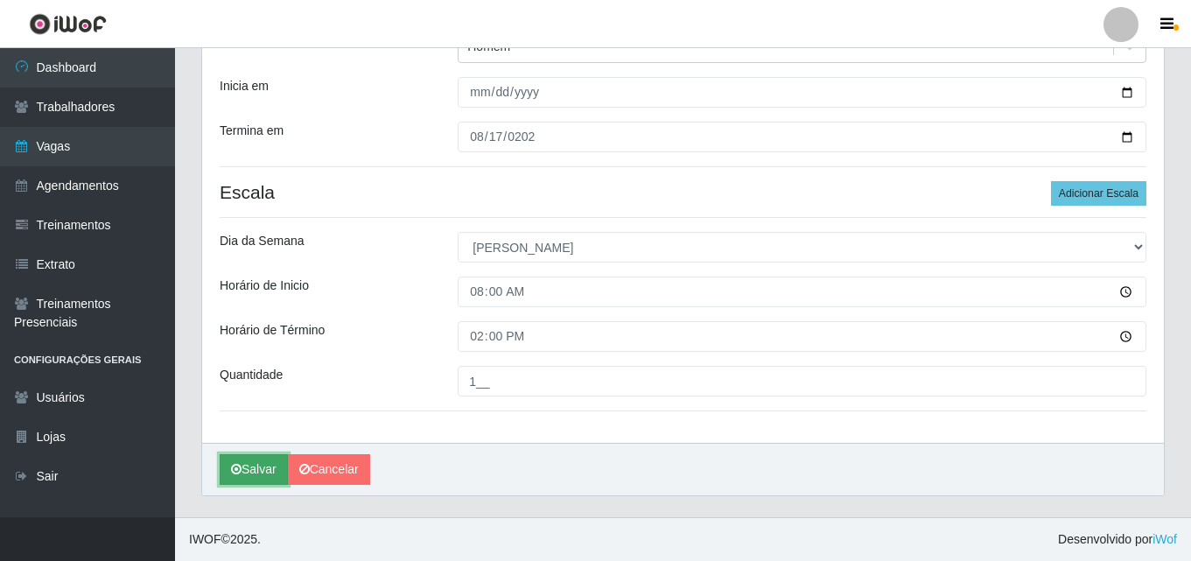
click at [255, 472] on button "Salvar" at bounding box center [254, 469] width 68 height 31
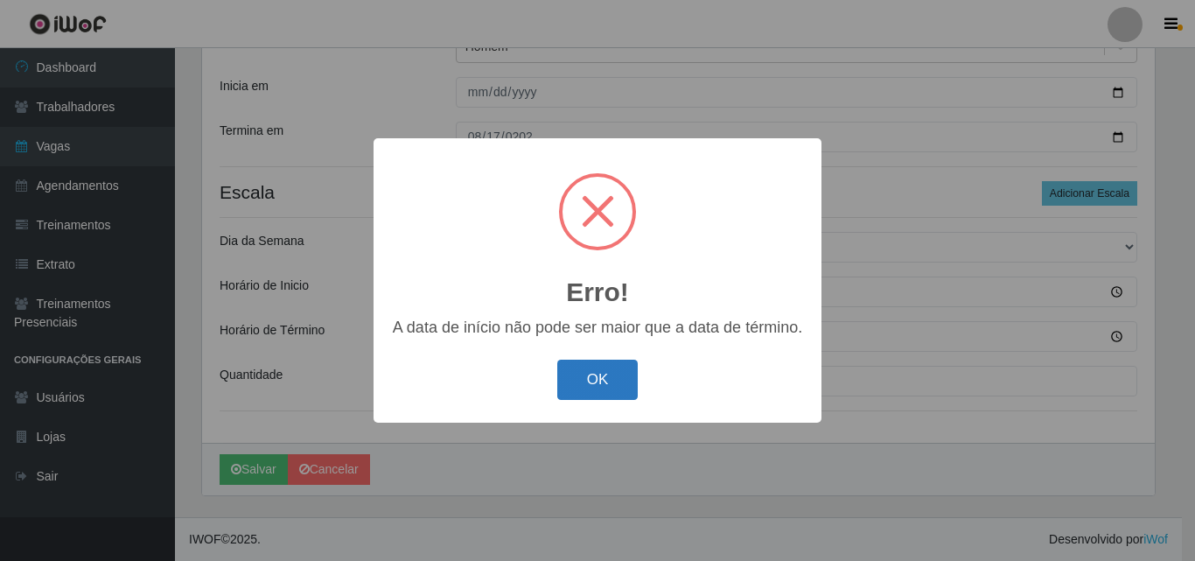
click at [626, 378] on button "OK" at bounding box center [597, 380] width 81 height 41
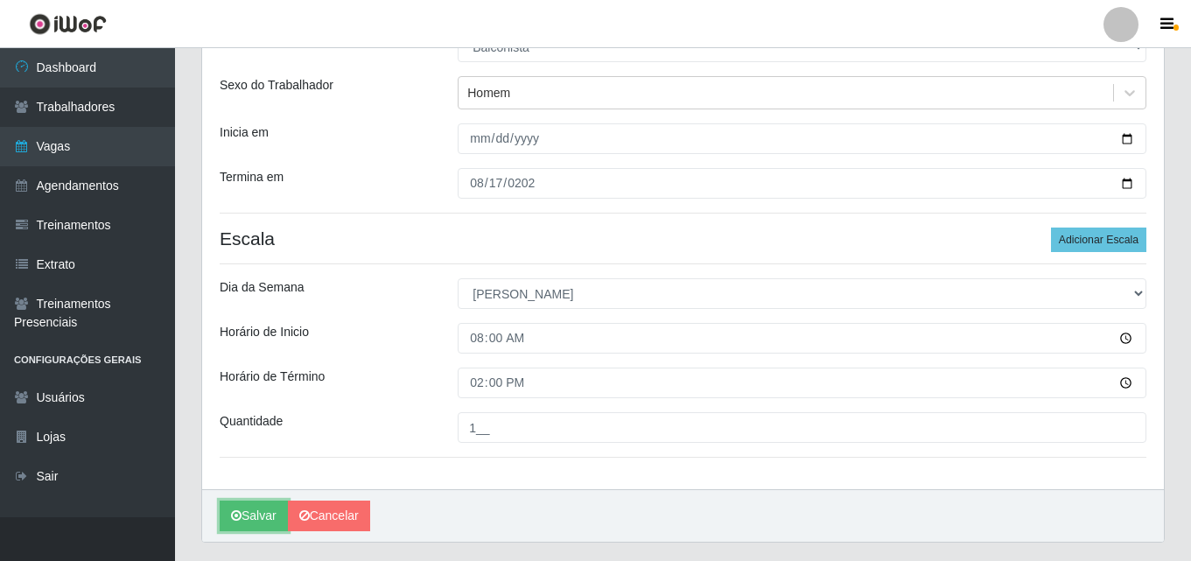
scroll to position [140, 0]
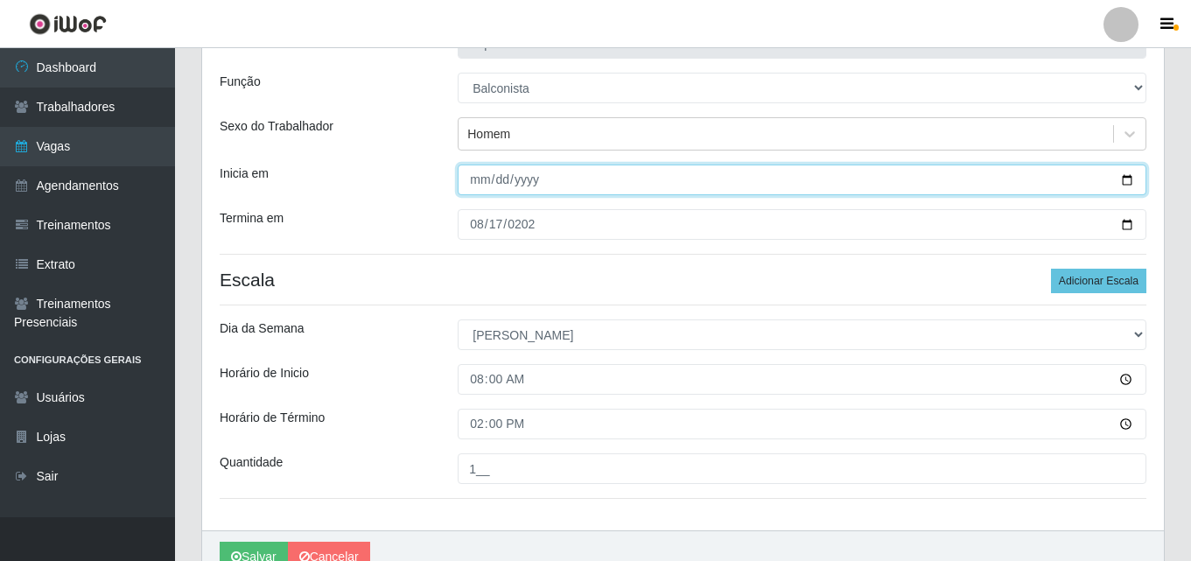
click at [525, 175] on input "[PHONE_NUMBER]" at bounding box center [802, 179] width 689 height 31
type input "[DATE]"
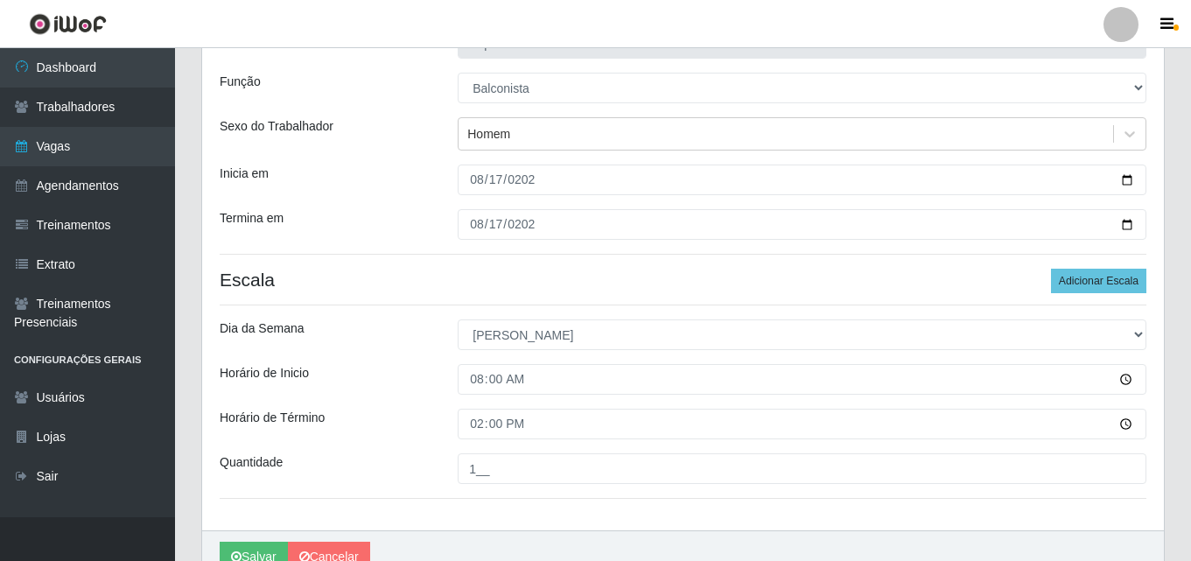
click at [394, 171] on div "Inicia em" at bounding box center [325, 179] width 238 height 31
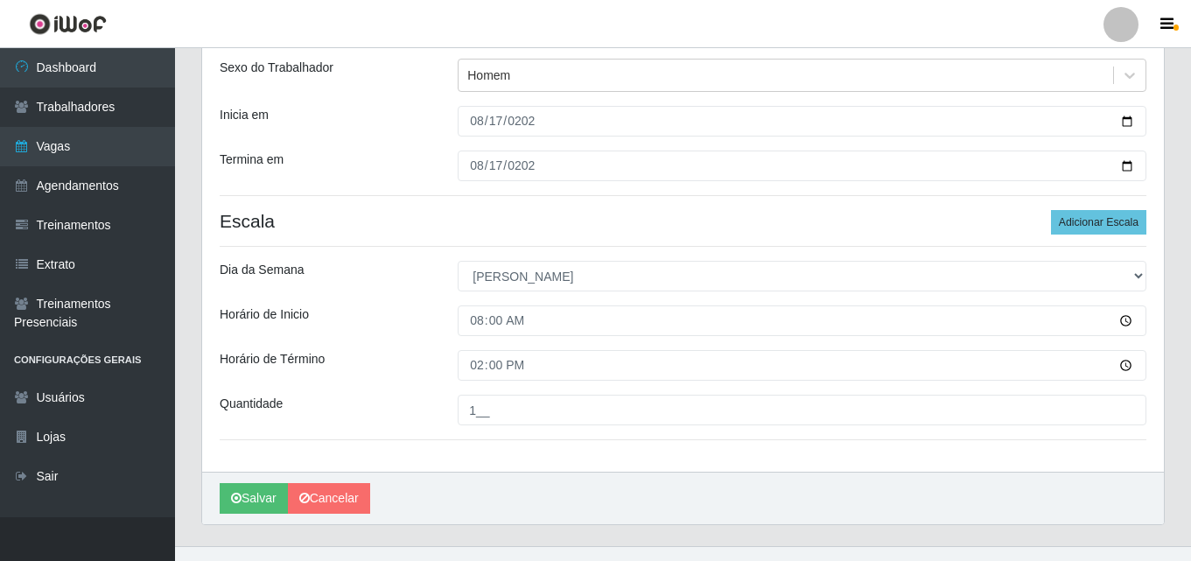
scroll to position [227, 0]
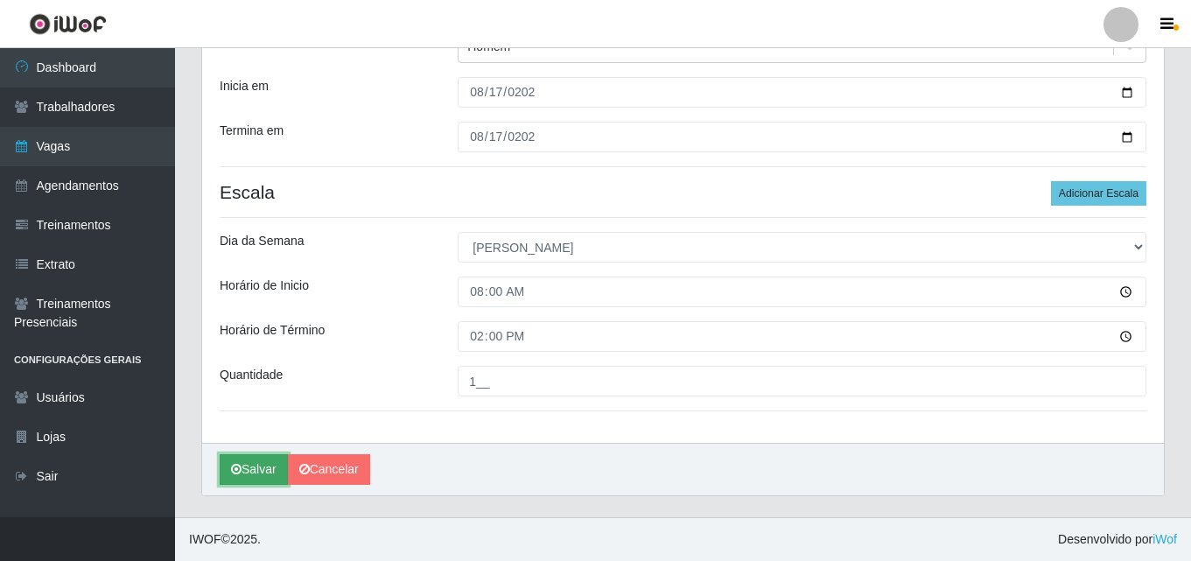
click at [264, 468] on button "Salvar" at bounding box center [254, 469] width 68 height 31
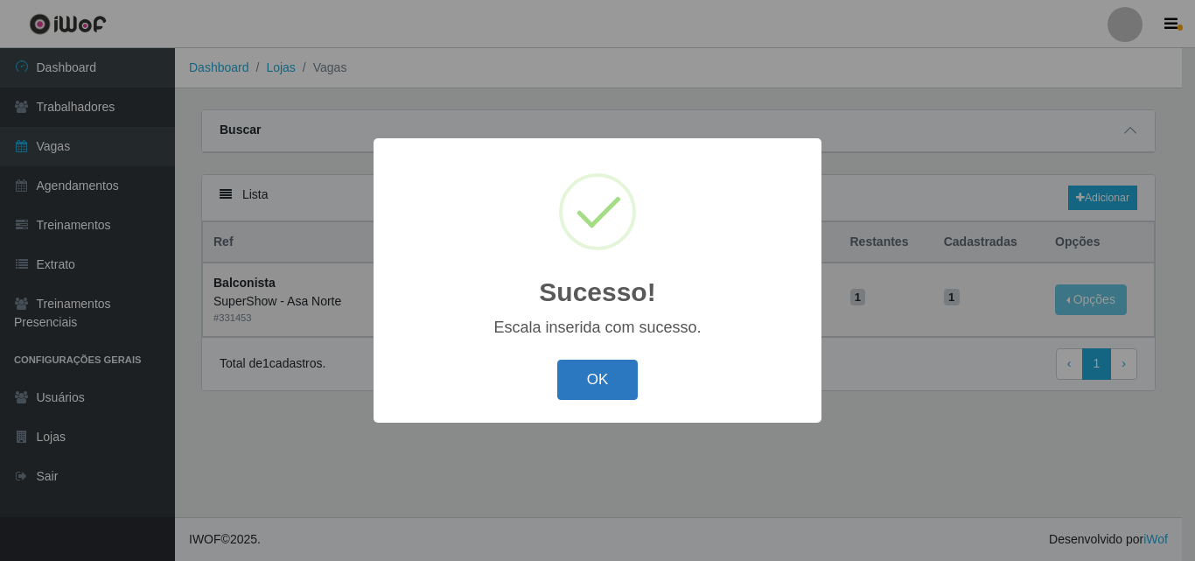
click at [600, 383] on button "OK" at bounding box center [597, 380] width 81 height 41
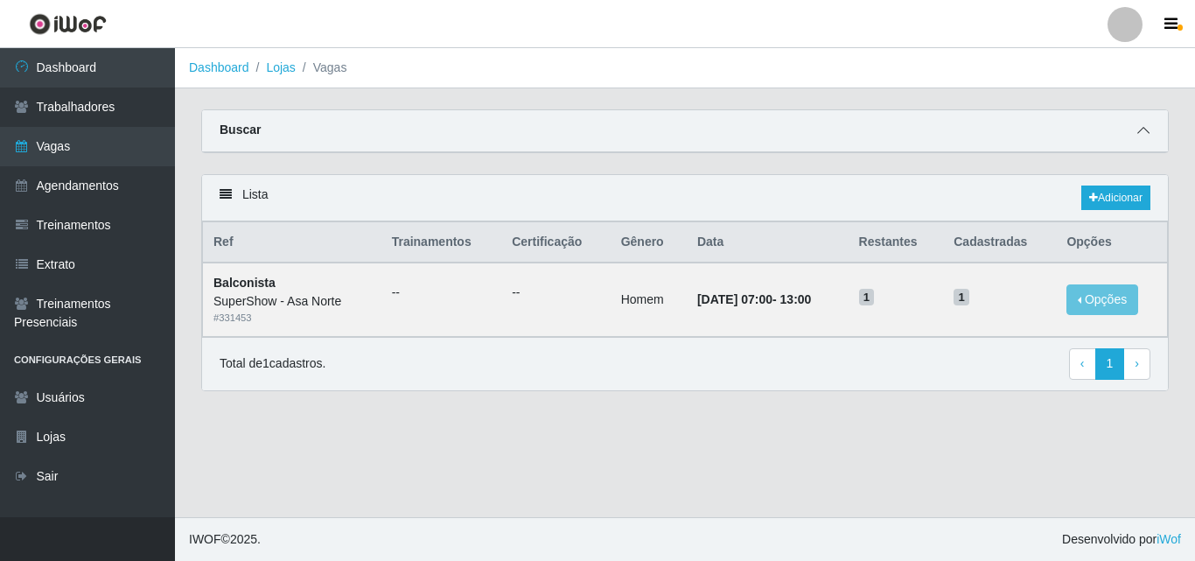
click at [1145, 136] on icon at bounding box center [1143, 130] width 12 height 12
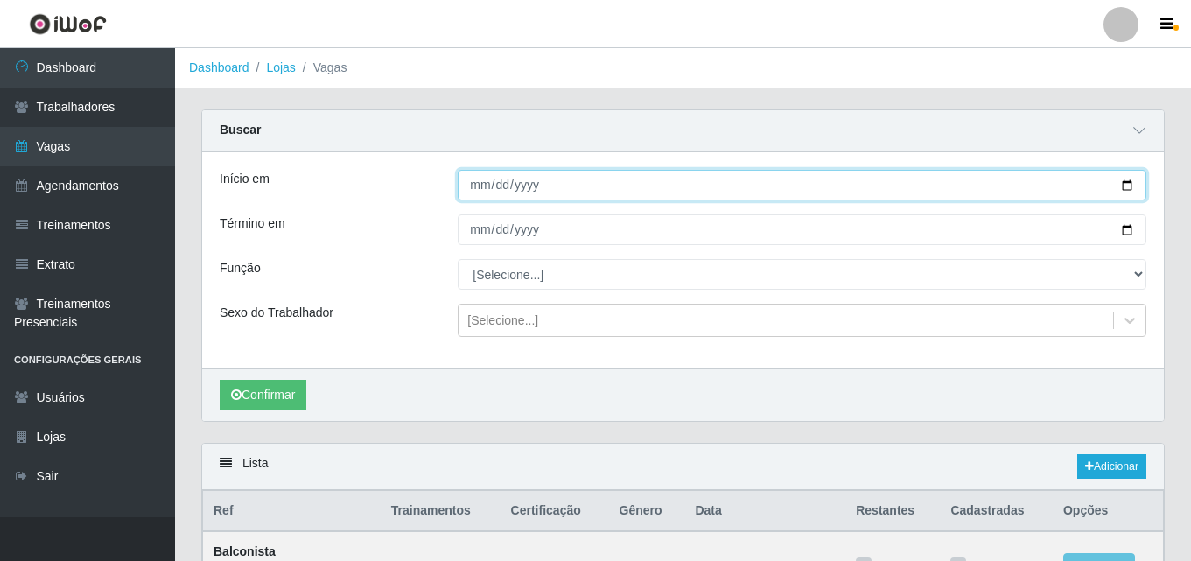
click at [1128, 183] on input "[DATE]" at bounding box center [802, 185] width 689 height 31
type input "[DATE]"
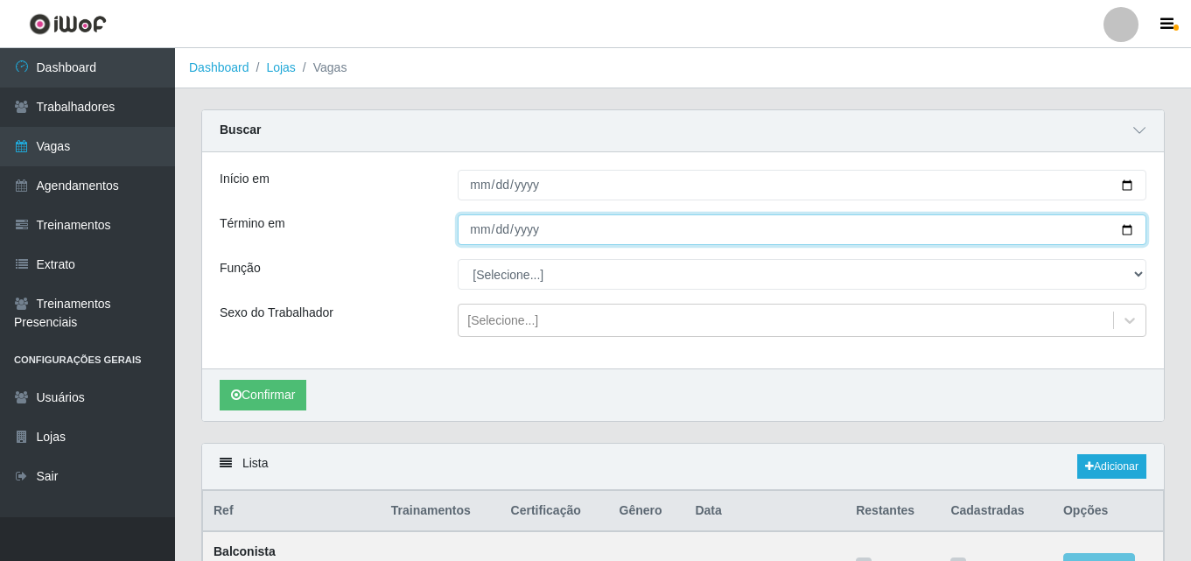
click at [1125, 227] on input "[DATE]" at bounding box center [802, 229] width 689 height 31
type input "[DATE]"
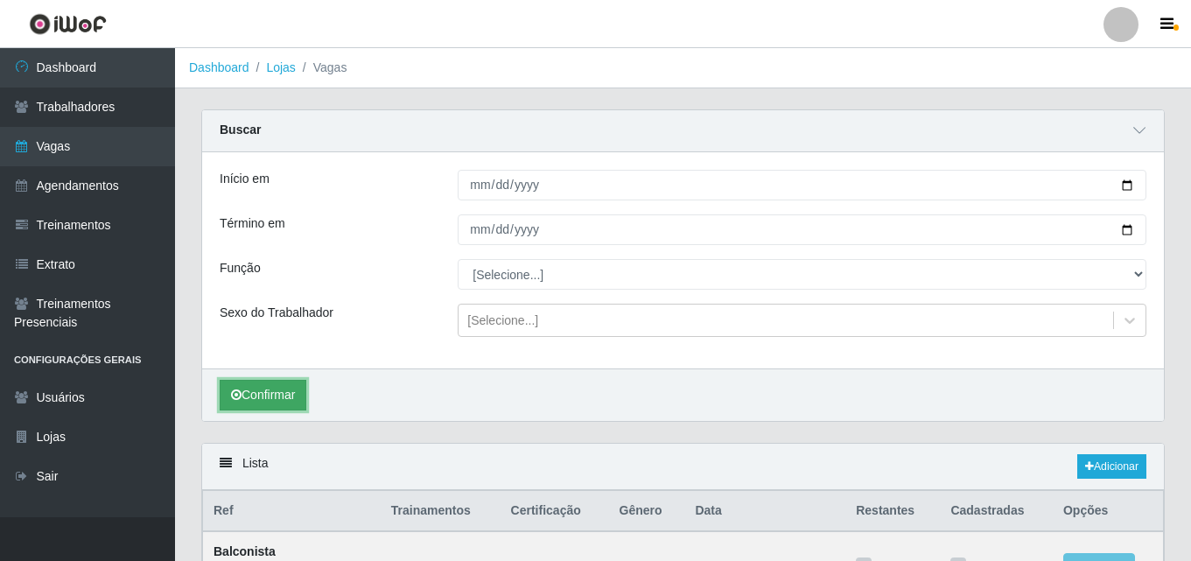
click at [264, 398] on button "Confirmar" at bounding box center [263, 395] width 87 height 31
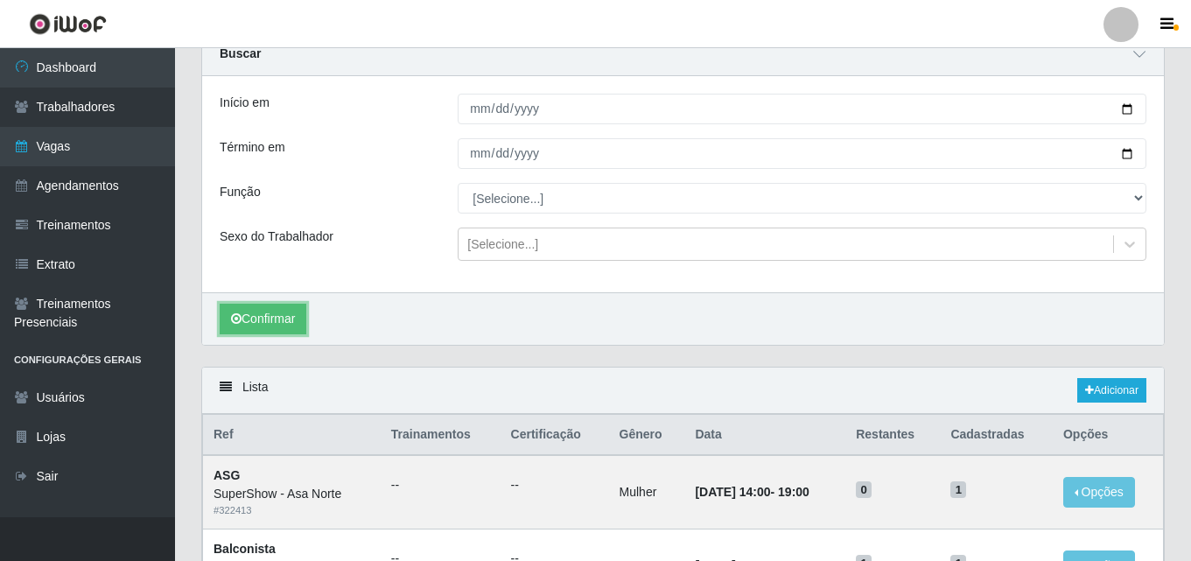
scroll to position [175, 0]
